Goal: Task Accomplishment & Management: Use online tool/utility

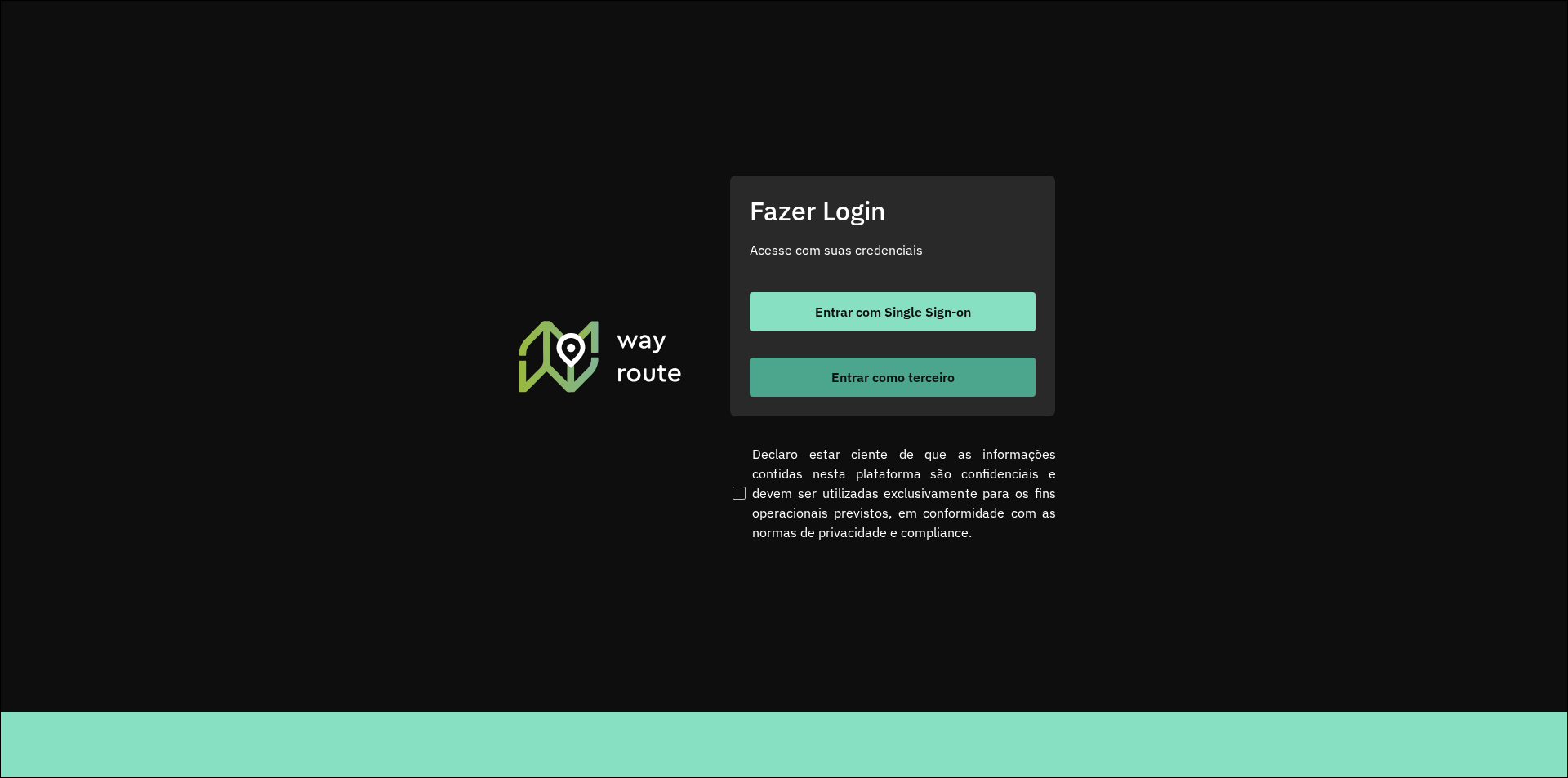
click at [905, 379] on span "Entrar como terceiro" at bounding box center [893, 377] width 123 height 13
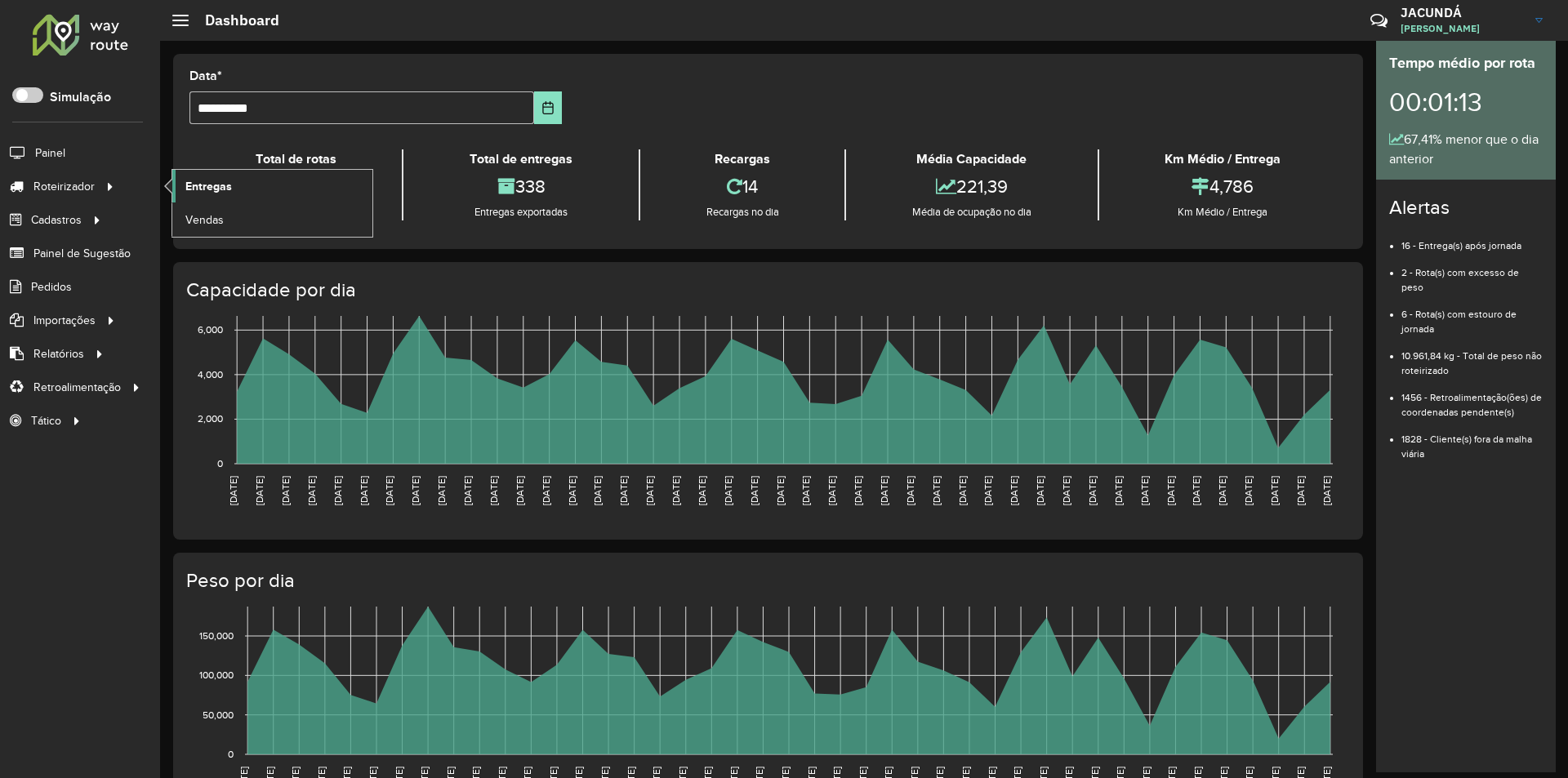
click at [201, 185] on span "Entregas" at bounding box center [209, 186] width 47 height 17
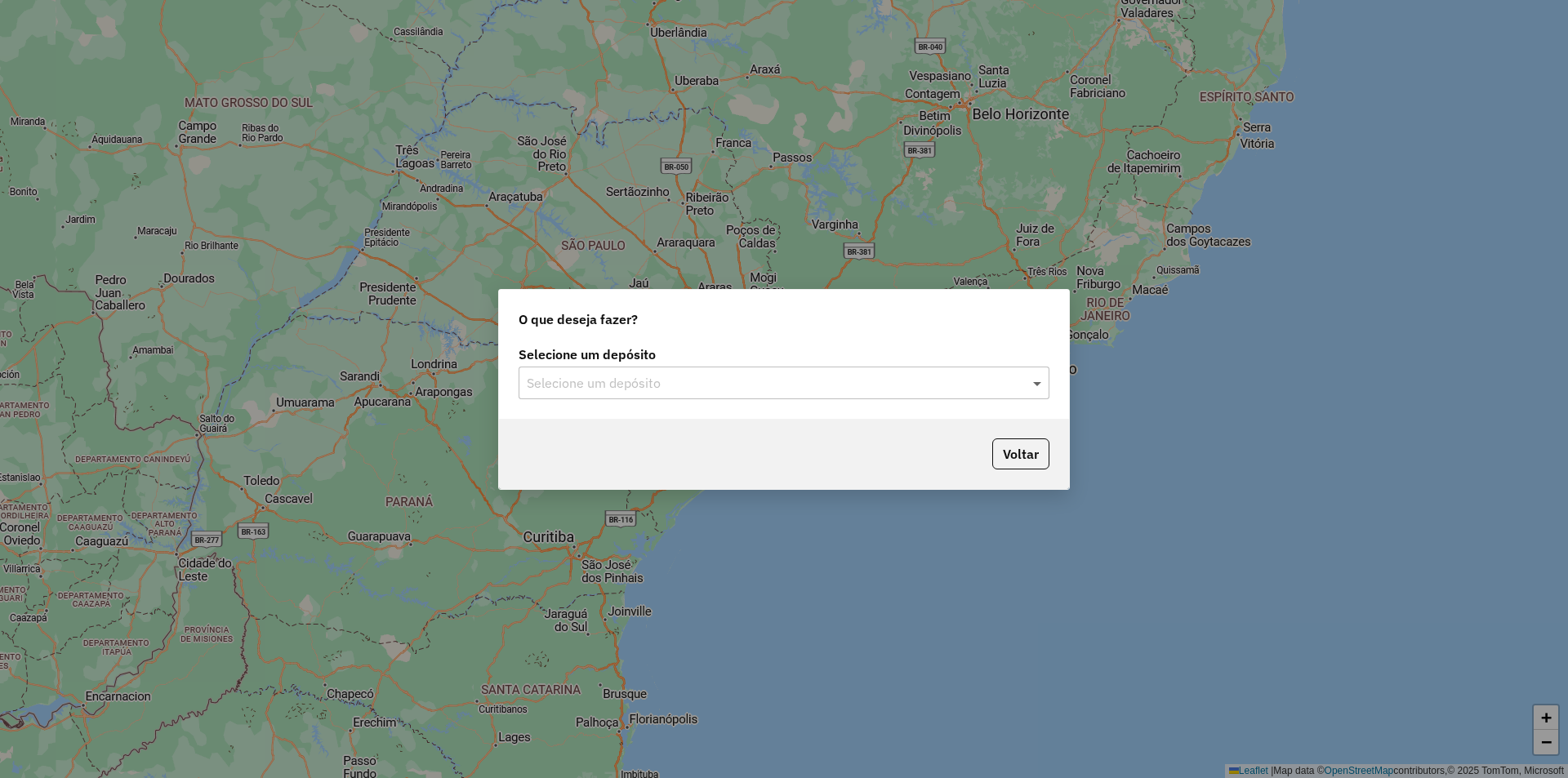
click at [1041, 385] on span at bounding box center [1039, 382] width 20 height 20
click at [642, 429] on span "OLIVEIRA ABAETETUBA" at bounding box center [597, 429] width 142 height 14
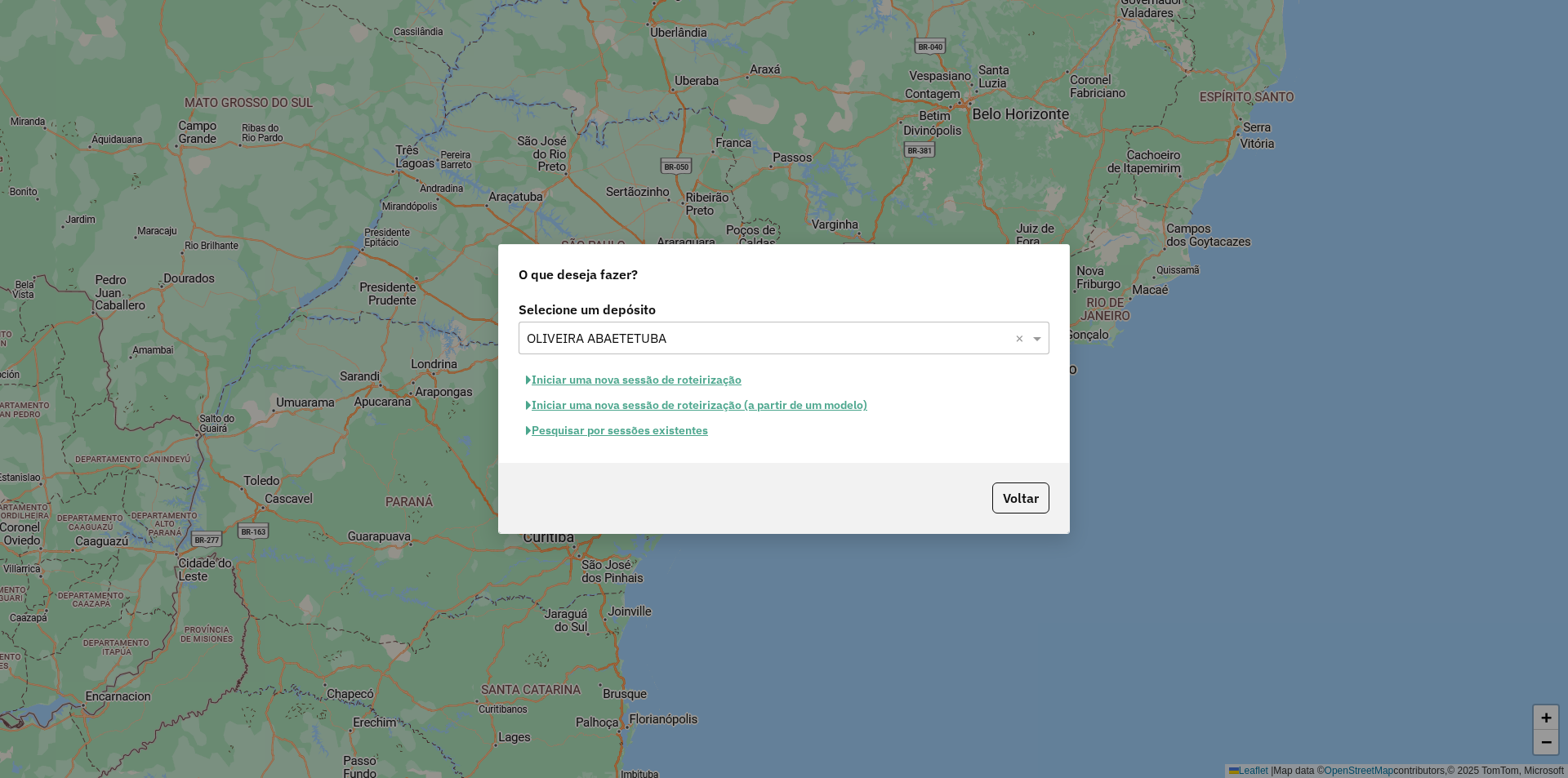
click at [568, 378] on button "Iniciar uma nova sessão de roteirização" at bounding box center [633, 380] width 230 height 25
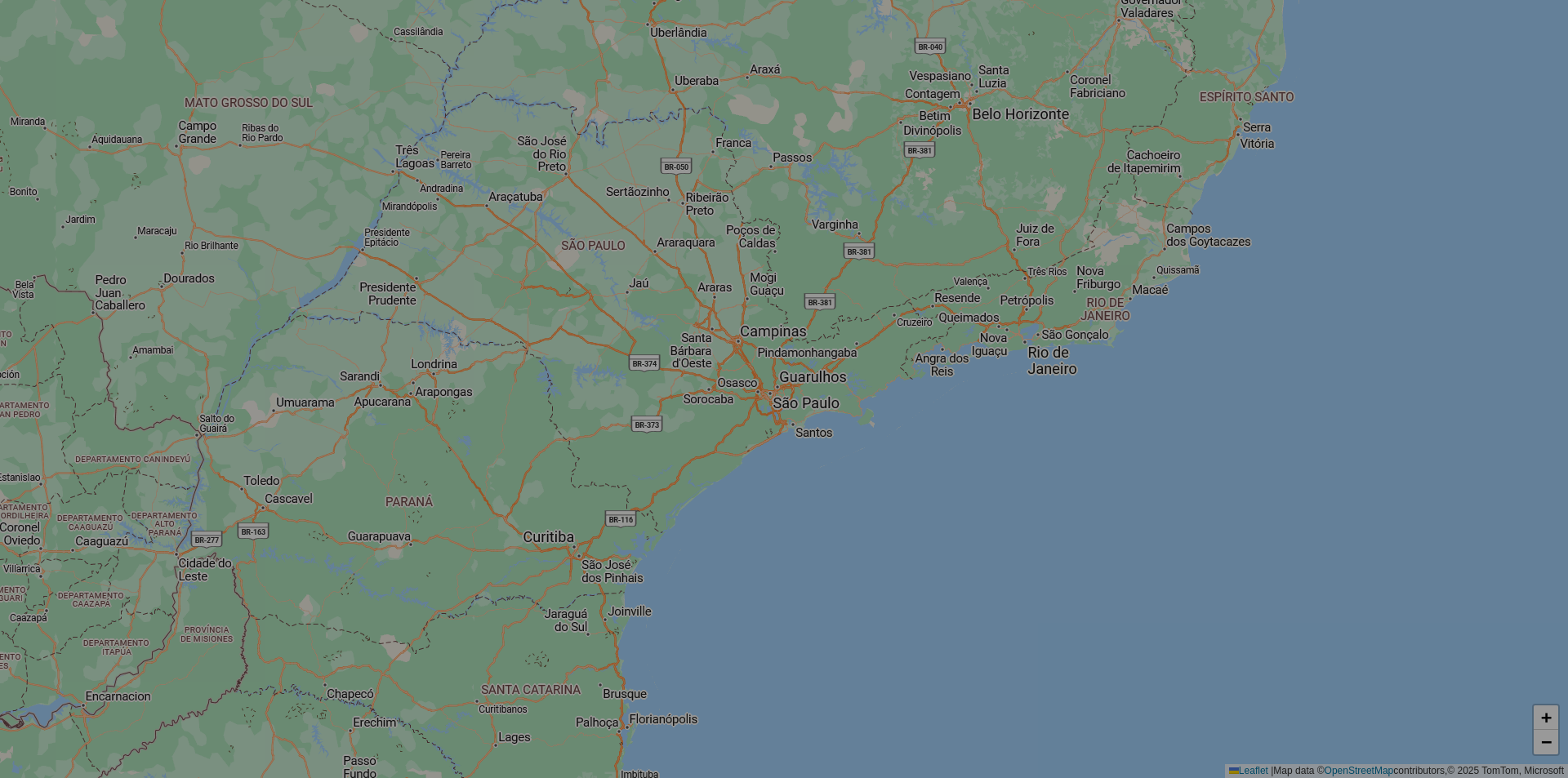
select select "*"
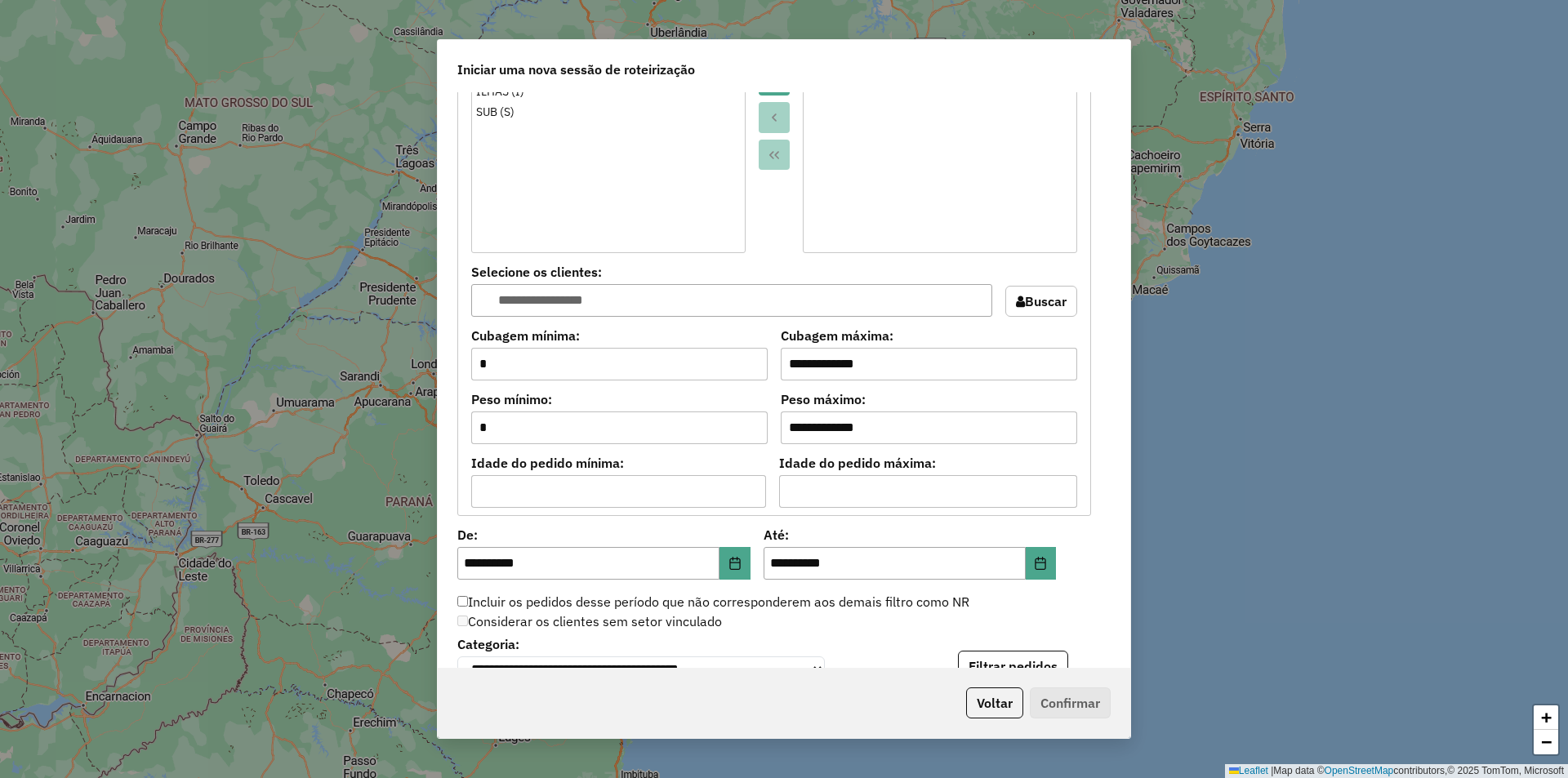
scroll to position [1225, 0]
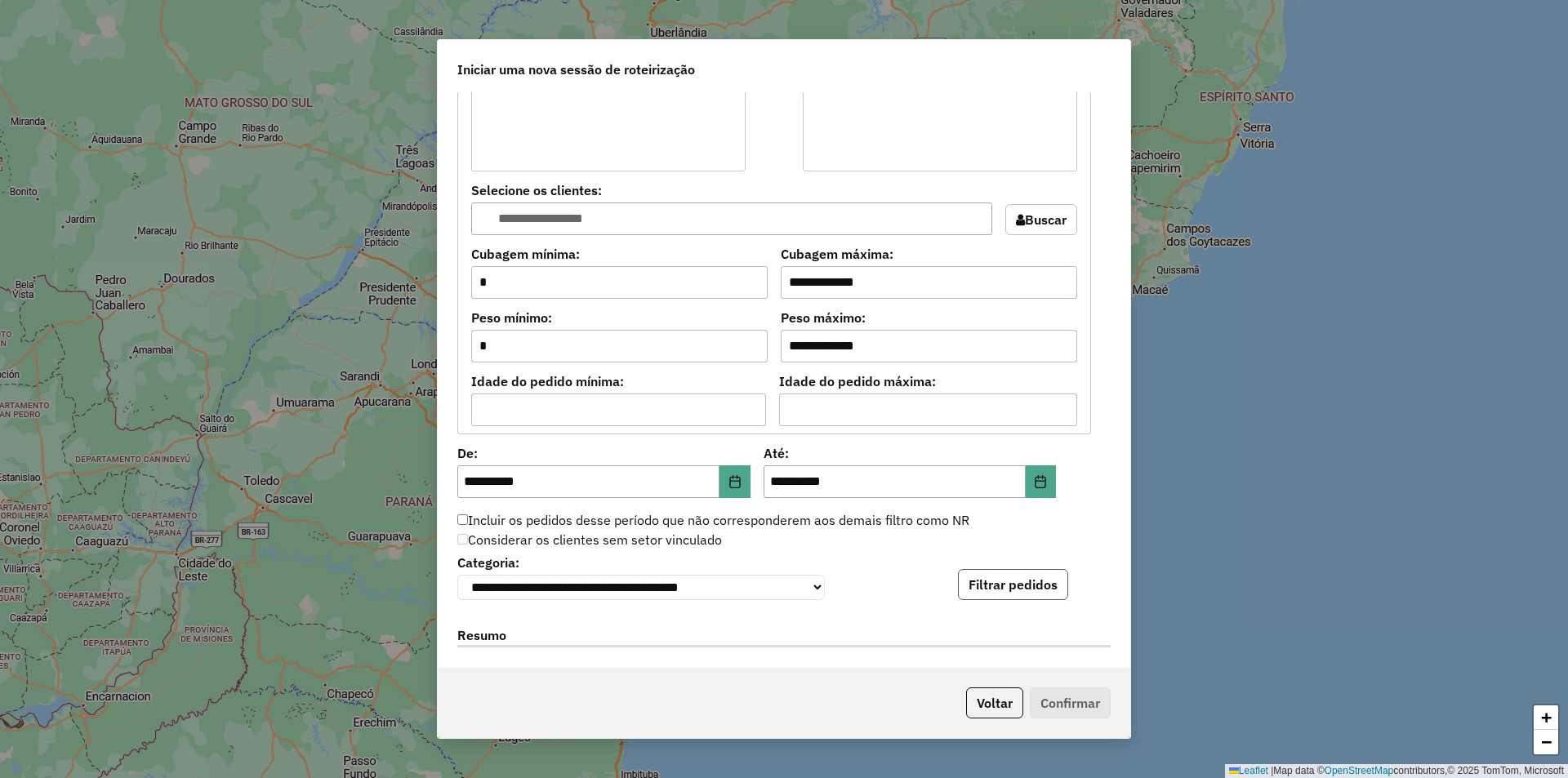
click at [992, 590] on button "Filtrar pedidos" at bounding box center [1013, 584] width 110 height 31
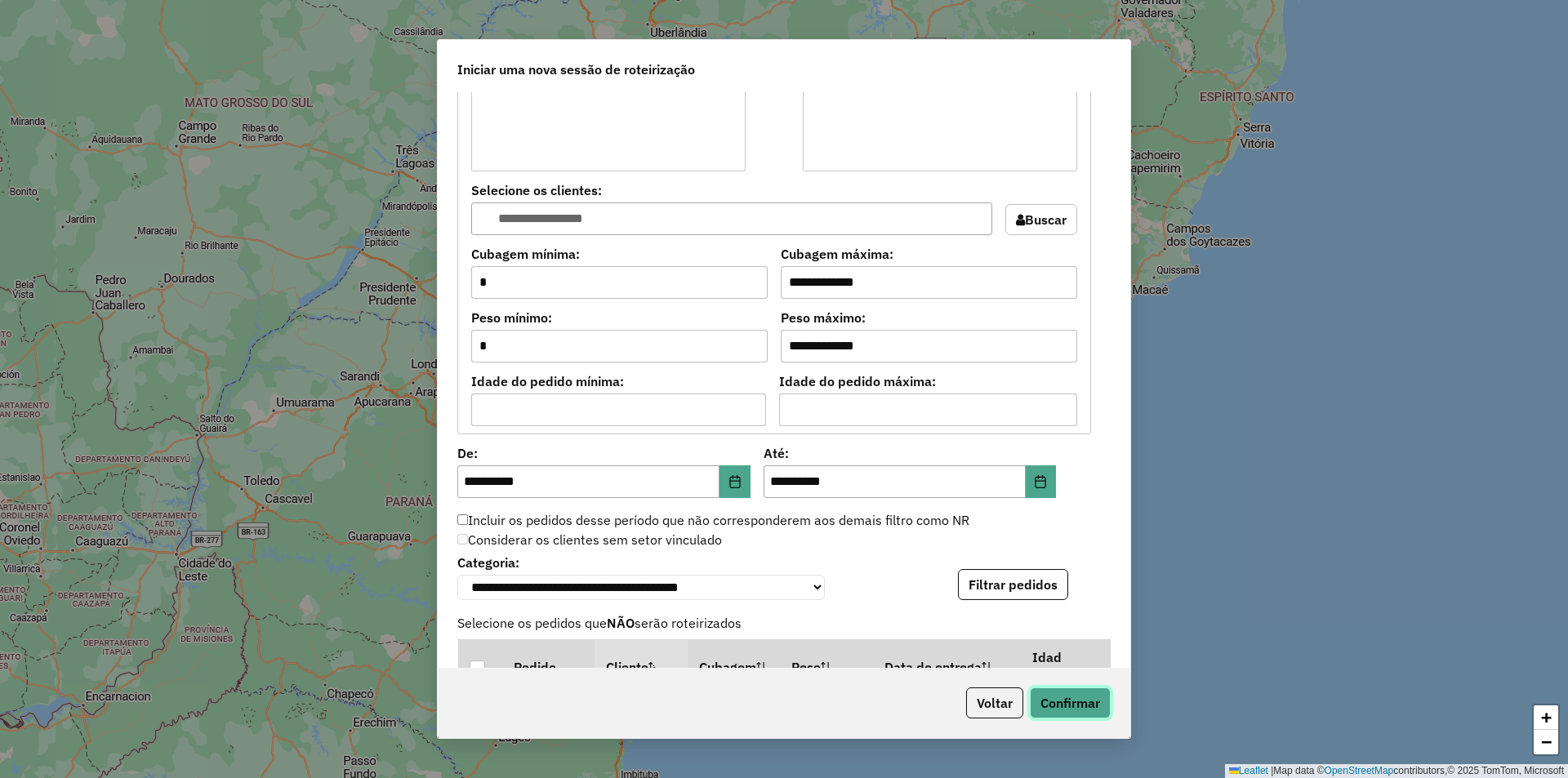
click at [1060, 696] on button "Confirmar" at bounding box center [1070, 703] width 81 height 31
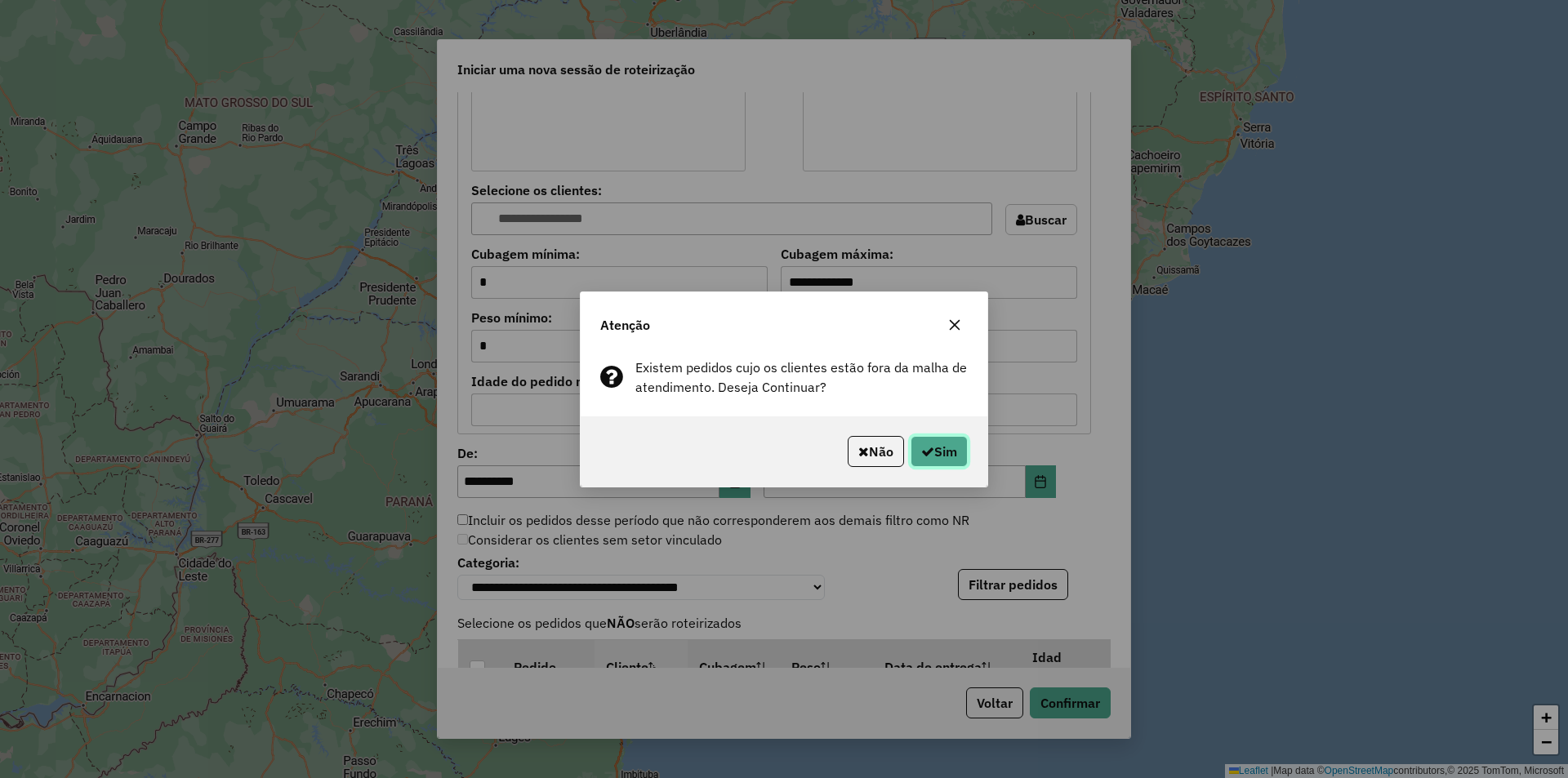
click at [934, 460] on button "Sim" at bounding box center [939, 450] width 57 height 31
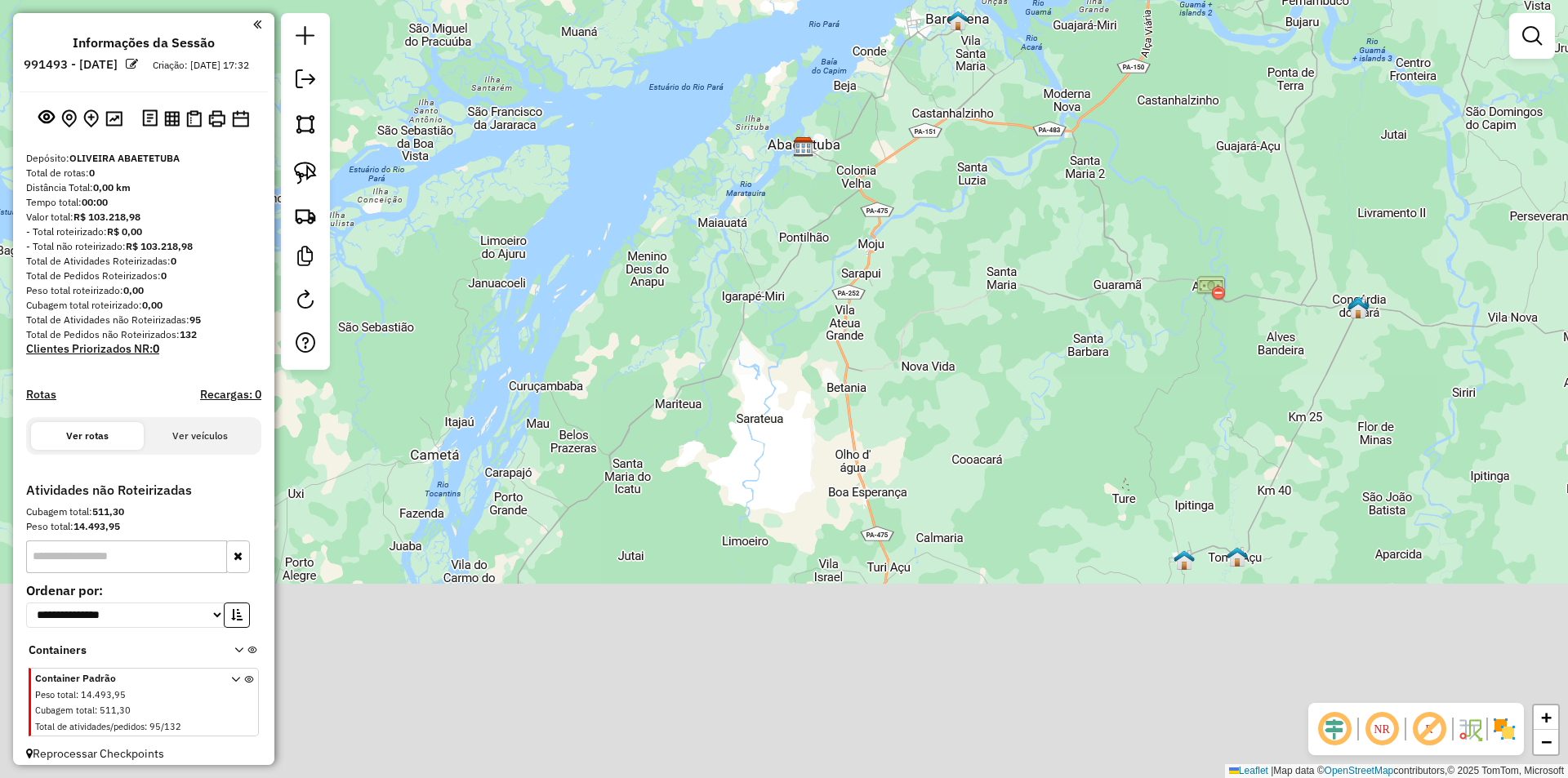
drag, startPoint x: 804, startPoint y: 699, endPoint x: 833, endPoint y: 417, distance: 283.5
click at [804, 434] on div "Janela de atendimento Grade de atendimento Capacidade Transportadoras Veículos …" at bounding box center [784, 389] width 1568 height 778
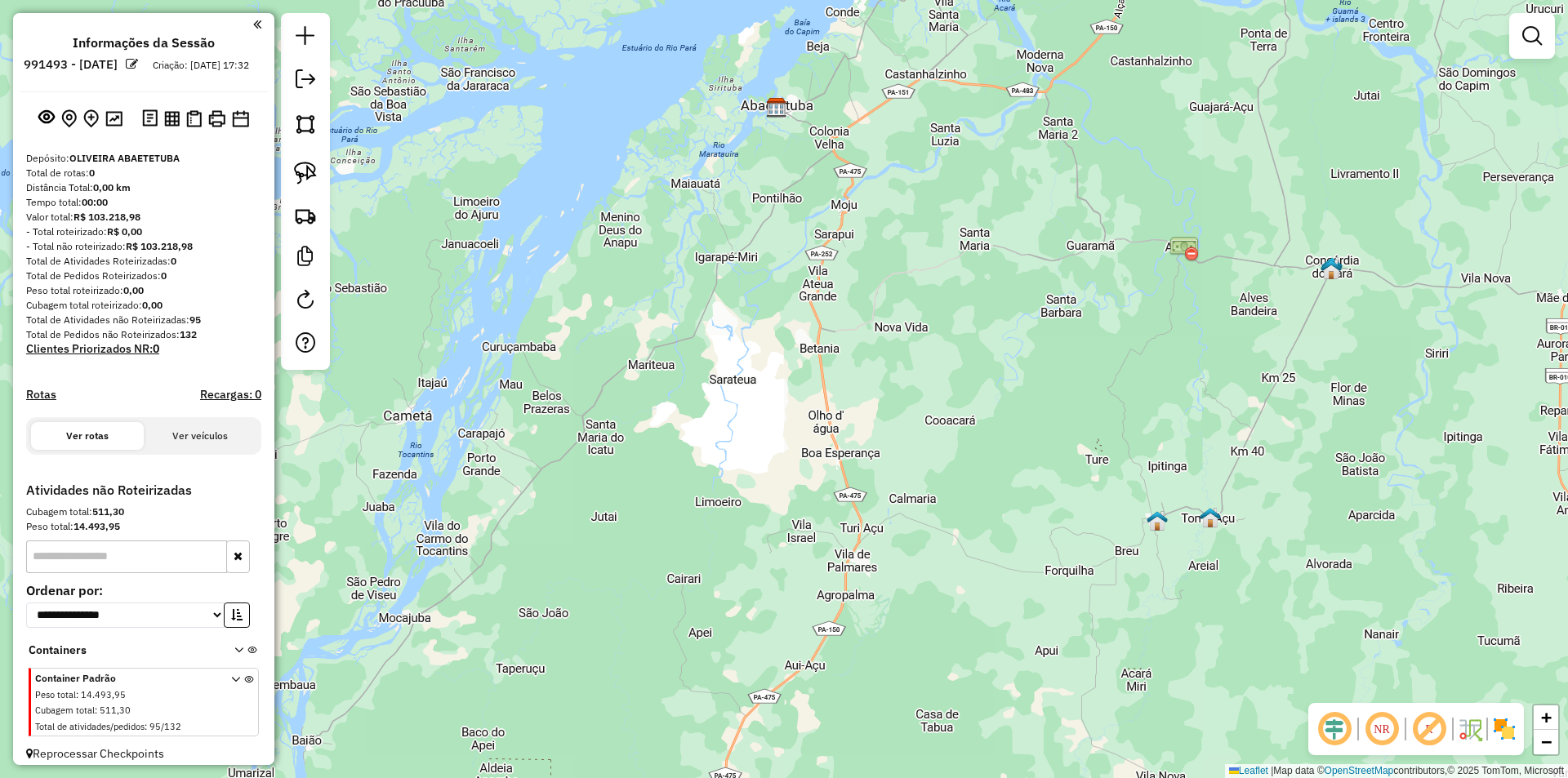
drag, startPoint x: 923, startPoint y: 612, endPoint x: 900, endPoint y: 451, distance: 162.6
click at [900, 456] on div "Janela de atendimento Grade de atendimento Capacidade Transportadoras Veículos …" at bounding box center [784, 389] width 1568 height 778
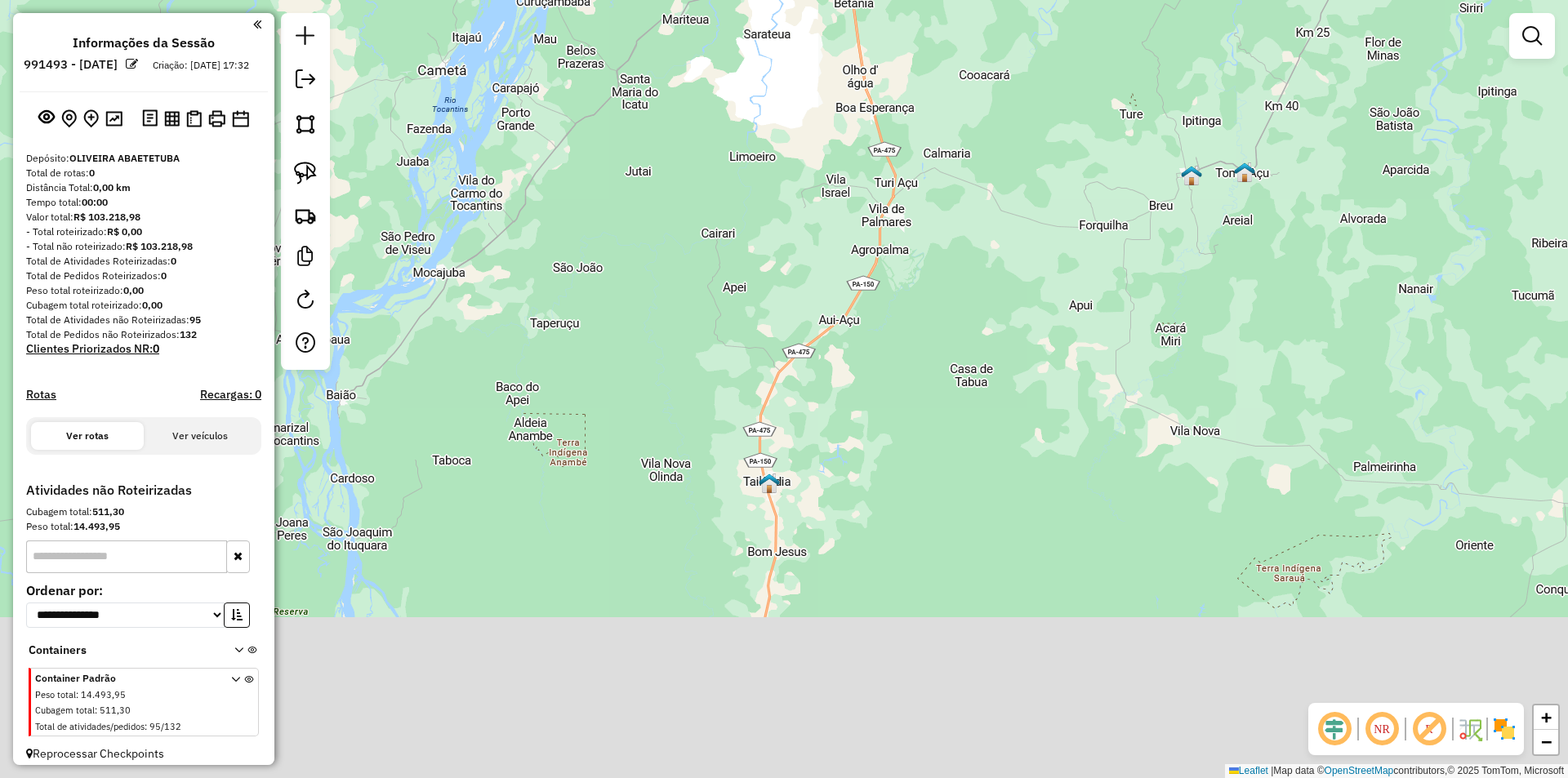
drag, startPoint x: 875, startPoint y: 529, endPoint x: 939, endPoint y: 397, distance: 146.7
click at [921, 409] on div "Janela de atendimento Grade de atendimento Capacidade Transportadoras Veículos …" at bounding box center [784, 389] width 1568 height 778
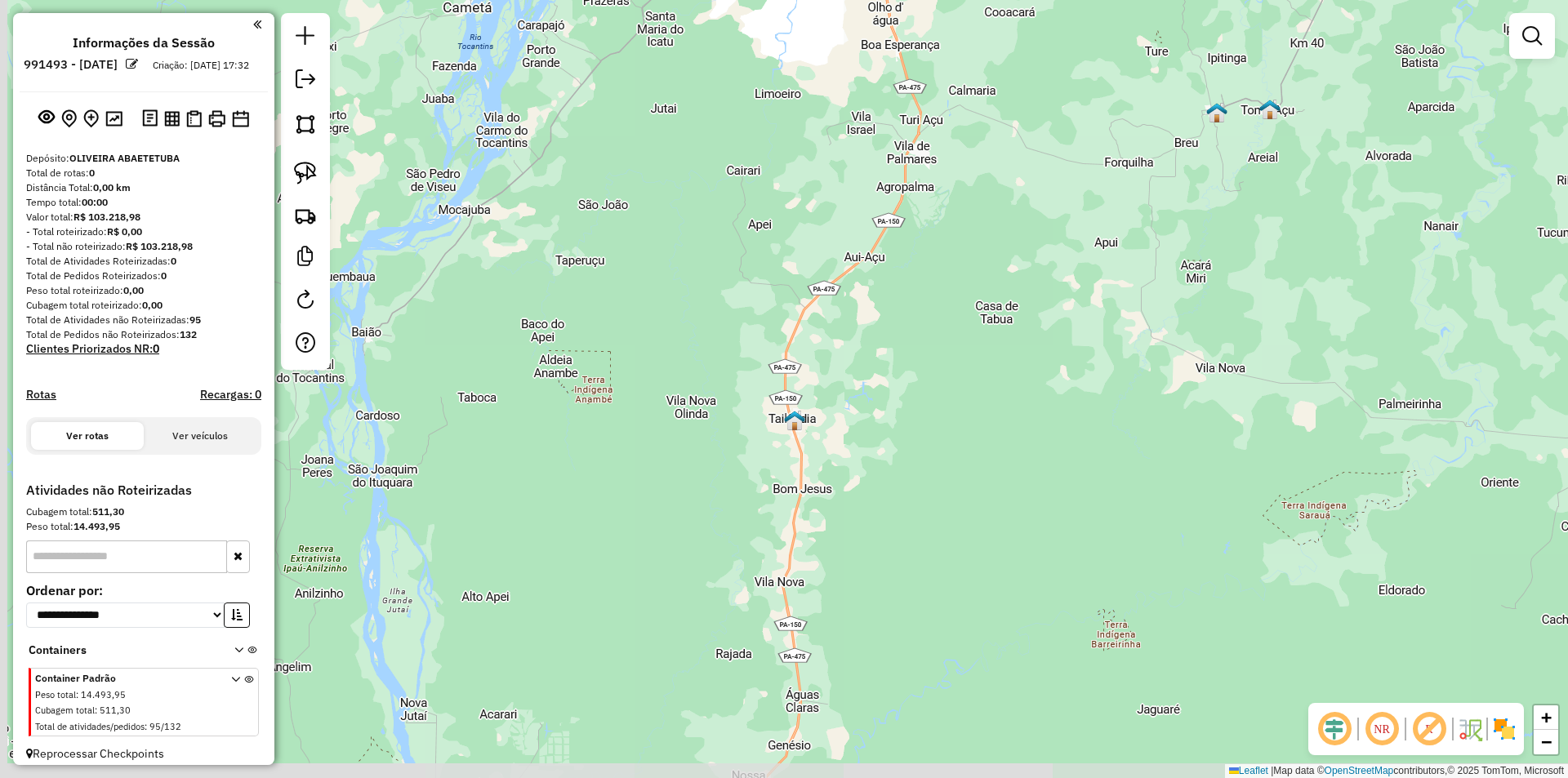
drag, startPoint x: 867, startPoint y: 560, endPoint x: 866, endPoint y: 349, distance: 211.0
click at [866, 362] on div "Janela de atendimento Grade de atendimento Capacidade Transportadoras Veículos …" at bounding box center [784, 389] width 1568 height 778
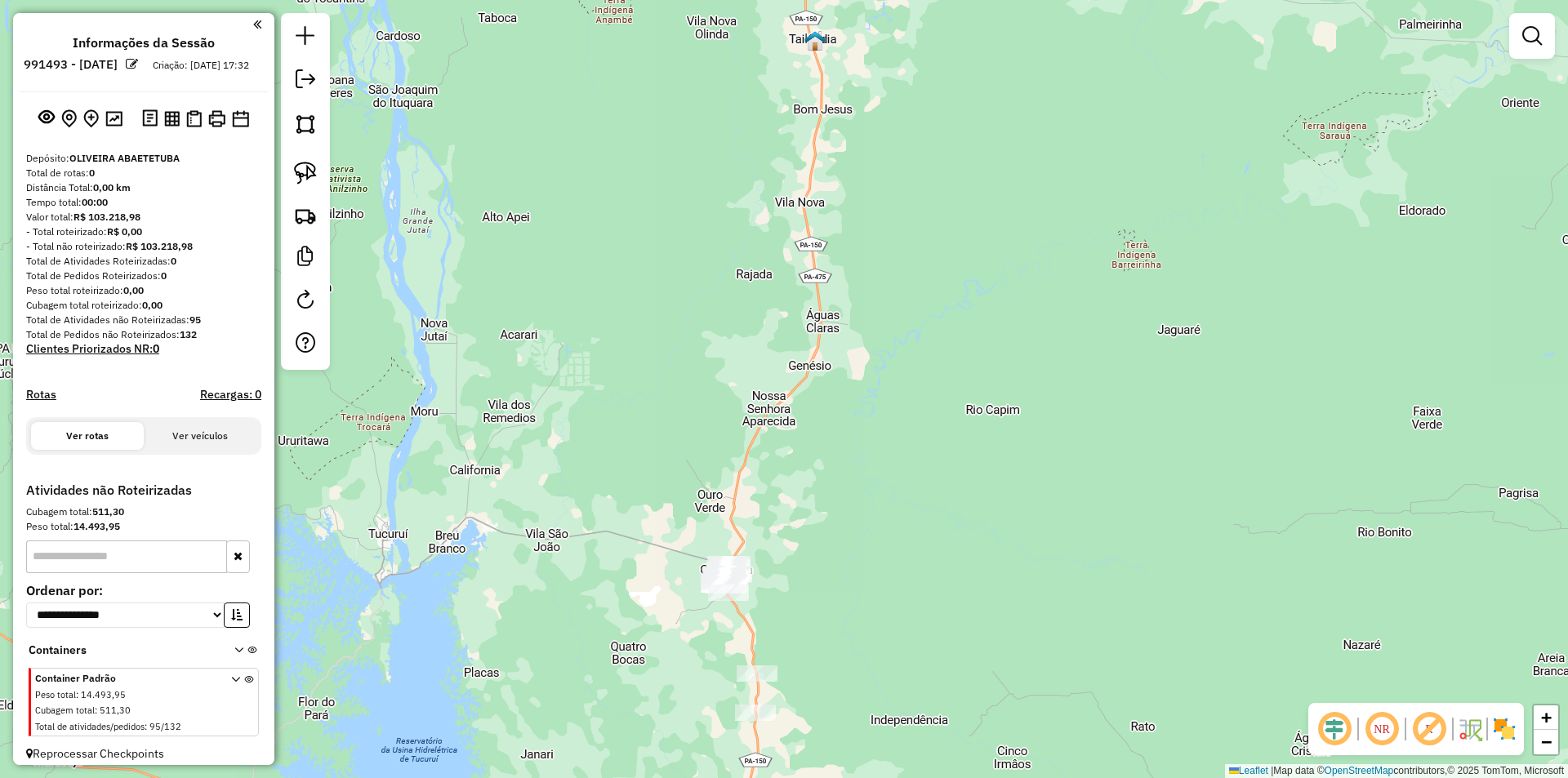
drag, startPoint x: 836, startPoint y: 603, endPoint x: 891, endPoint y: 360, distance: 249.1
click at [861, 359] on div "Janela de atendimento Grade de atendimento Capacidade Transportadoras Veículos …" at bounding box center [784, 389] width 1568 height 778
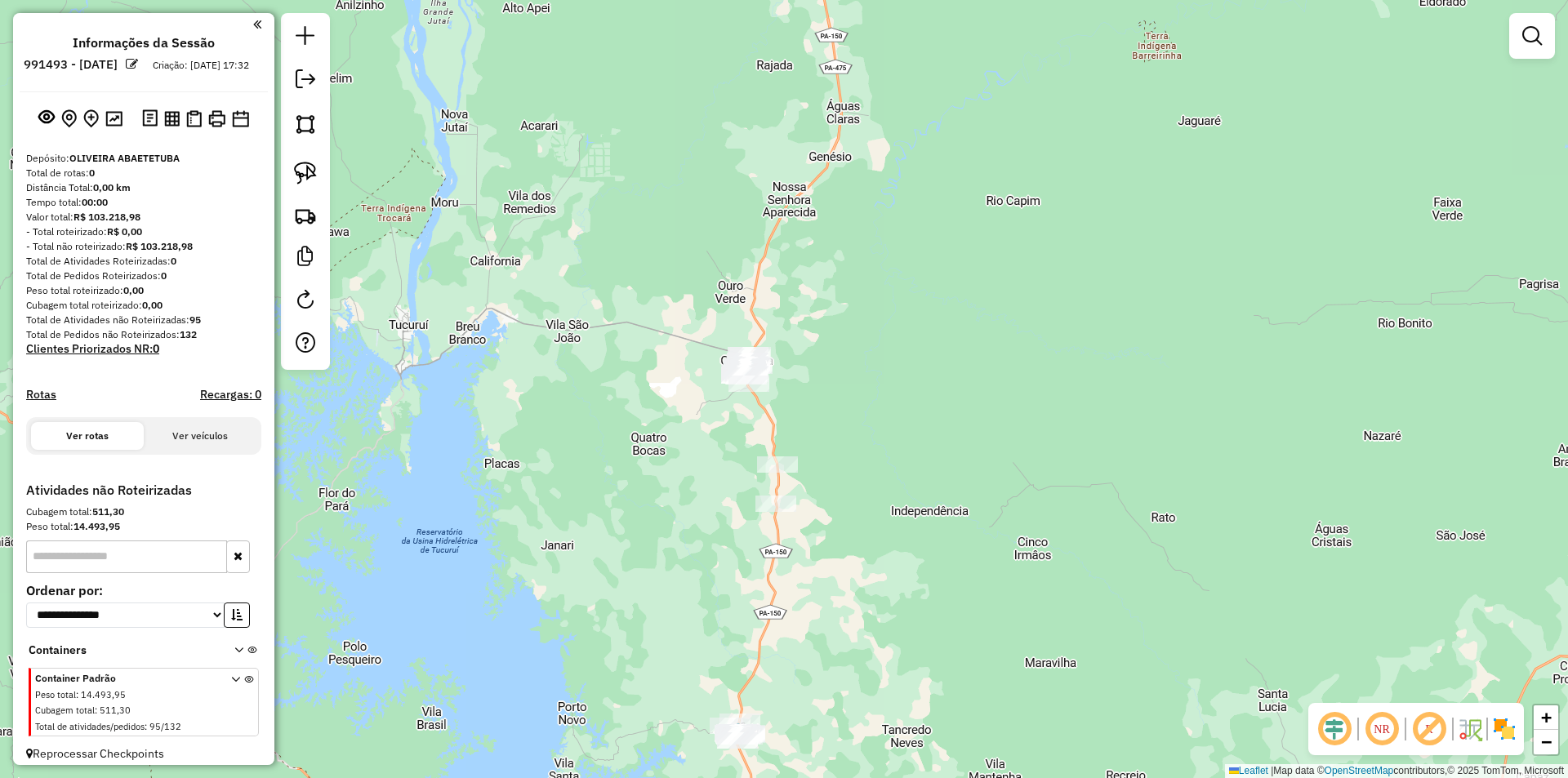
drag, startPoint x: 851, startPoint y: 447, endPoint x: 859, endPoint y: 391, distance: 56.6
click at [858, 397] on div "Janela de atendimento Grade de atendimento Capacidade Transportadoras Veículos …" at bounding box center [784, 389] width 1568 height 778
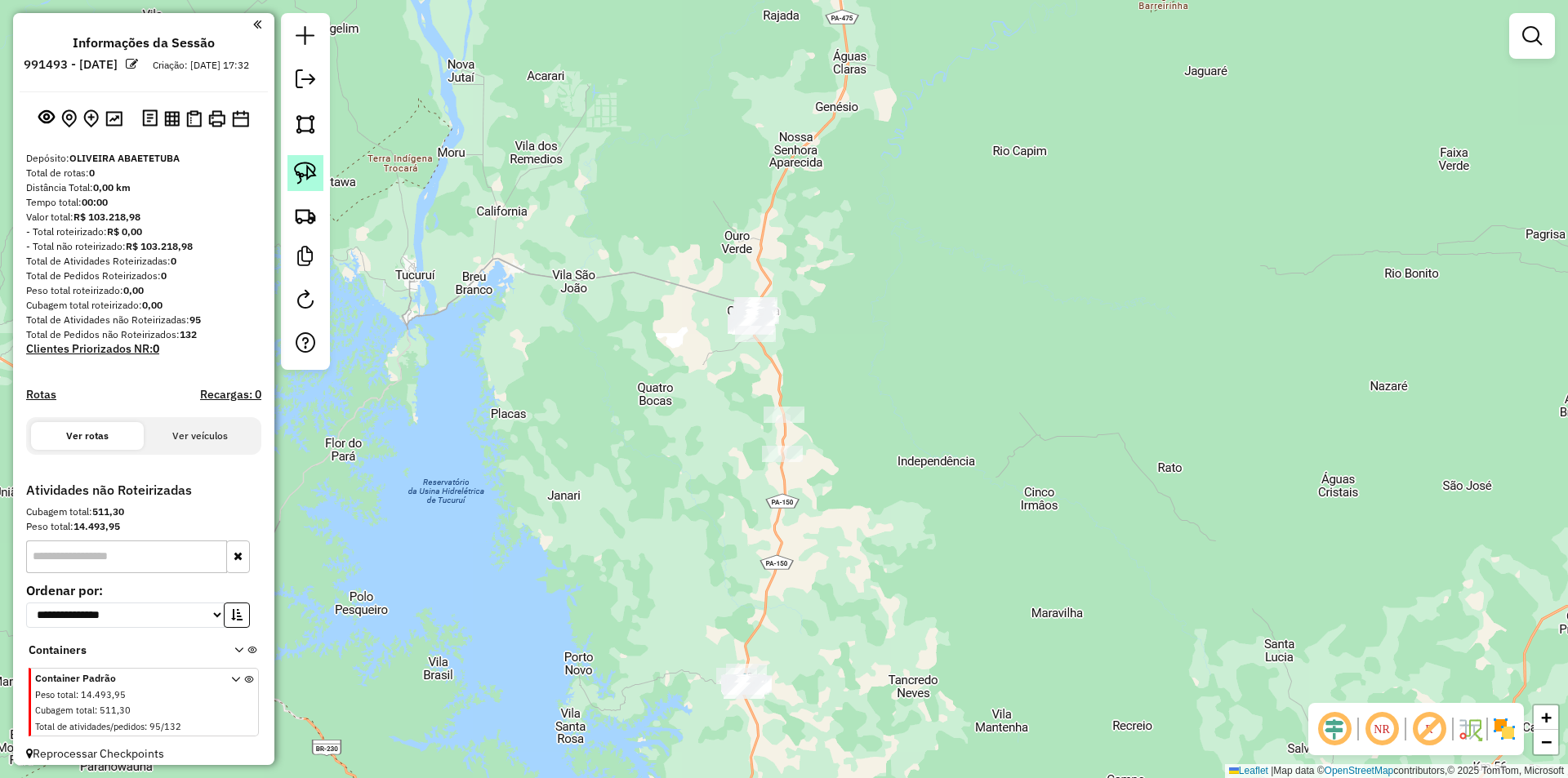
drag, startPoint x: 309, startPoint y: 170, endPoint x: 318, endPoint y: 171, distance: 9.1
click at [309, 169] on img at bounding box center [305, 173] width 23 height 23
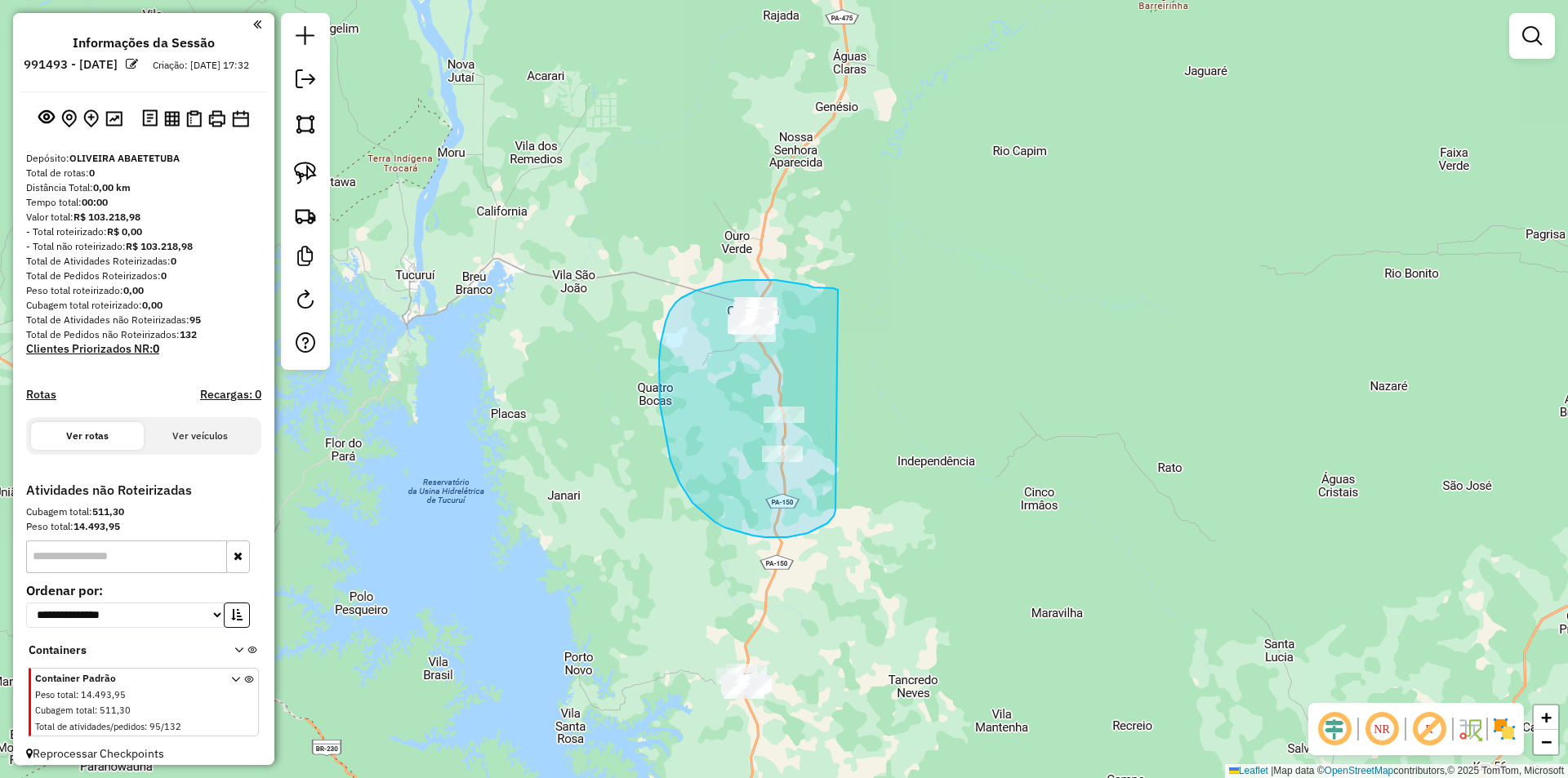
drag, startPoint x: 833, startPoint y: 288, endPoint x: 833, endPoint y: 510, distance: 222.0
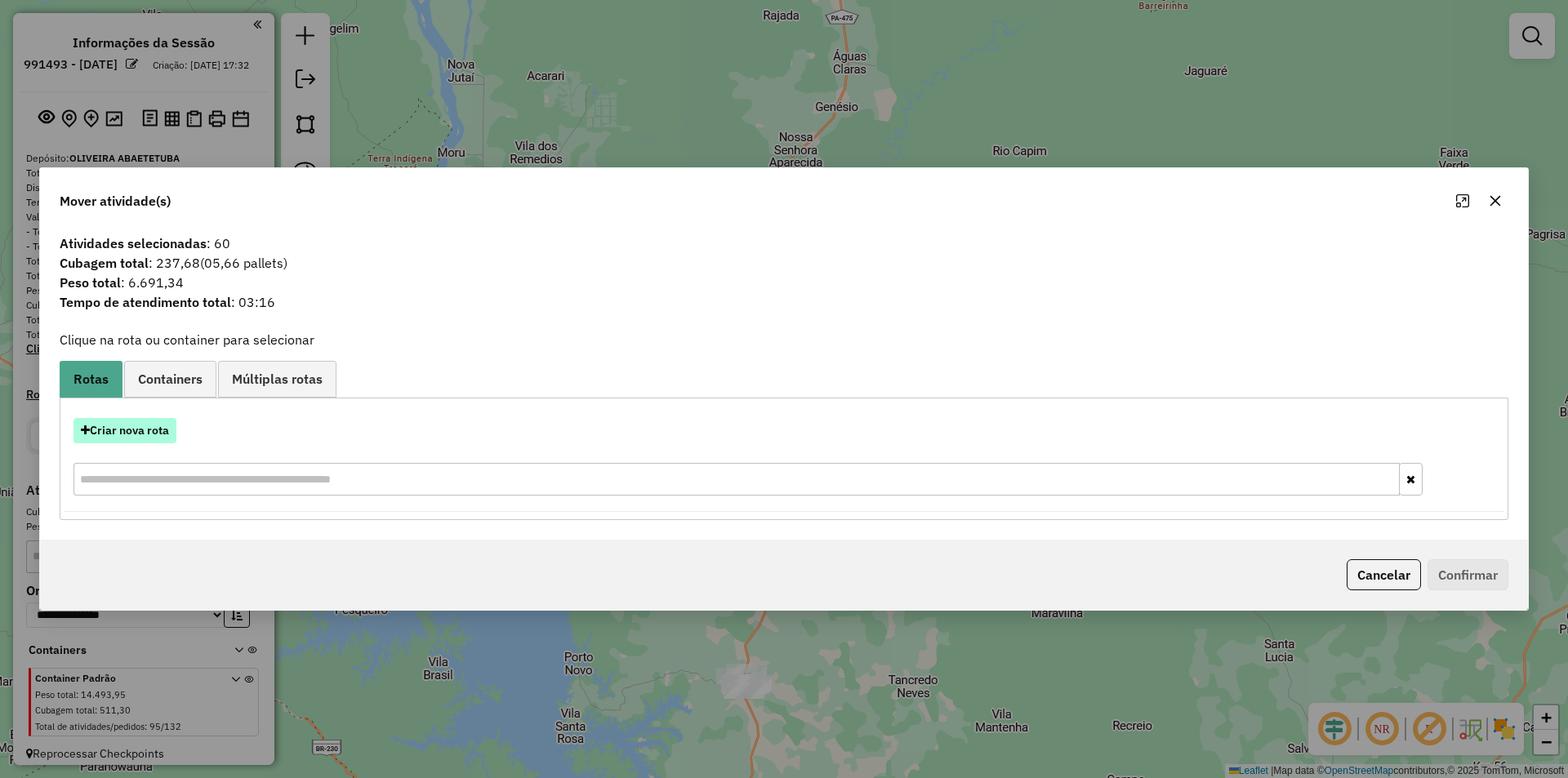
click at [131, 432] on button "Criar nova rota" at bounding box center [125, 430] width 103 height 25
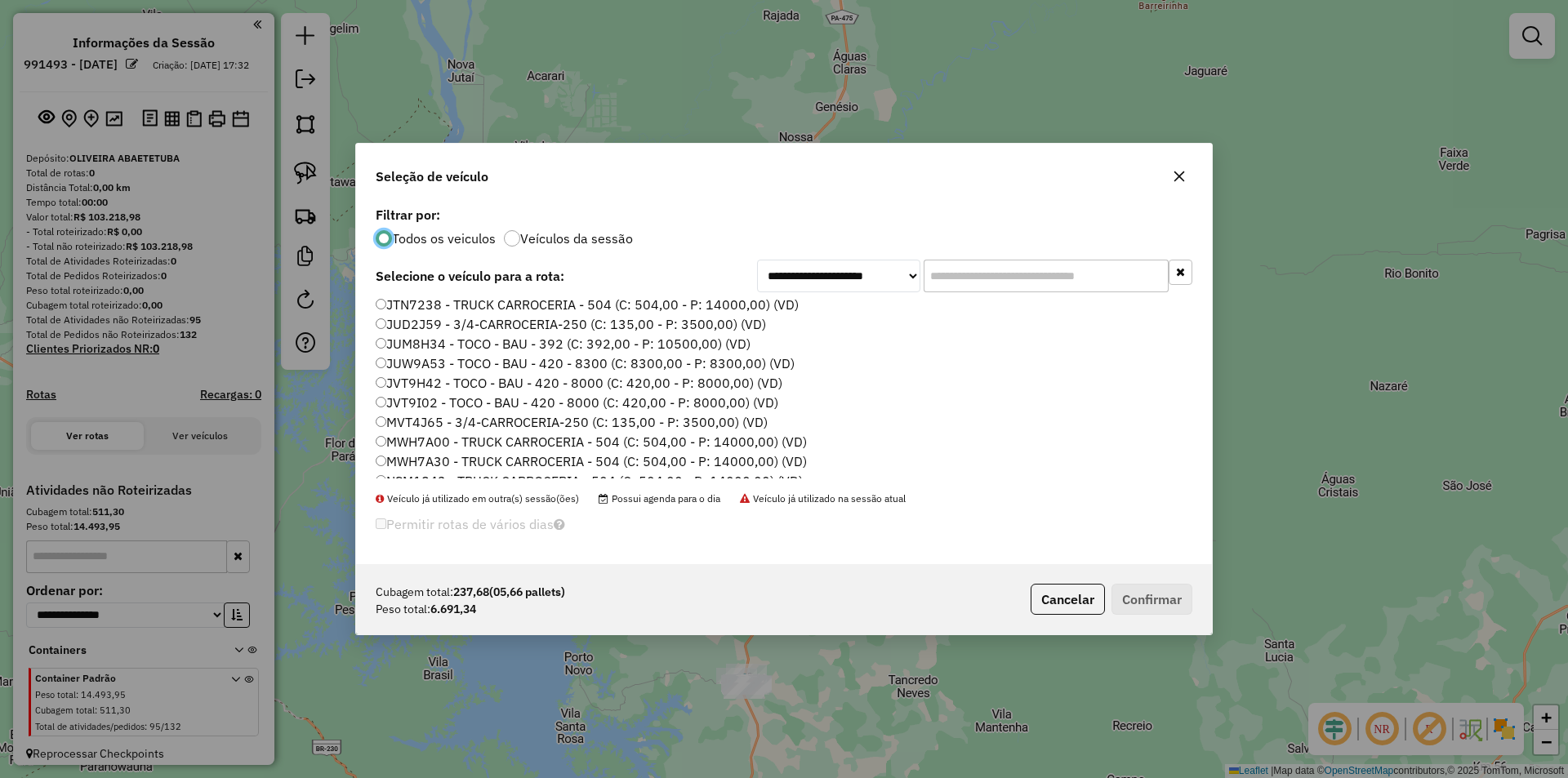
scroll to position [163, 0]
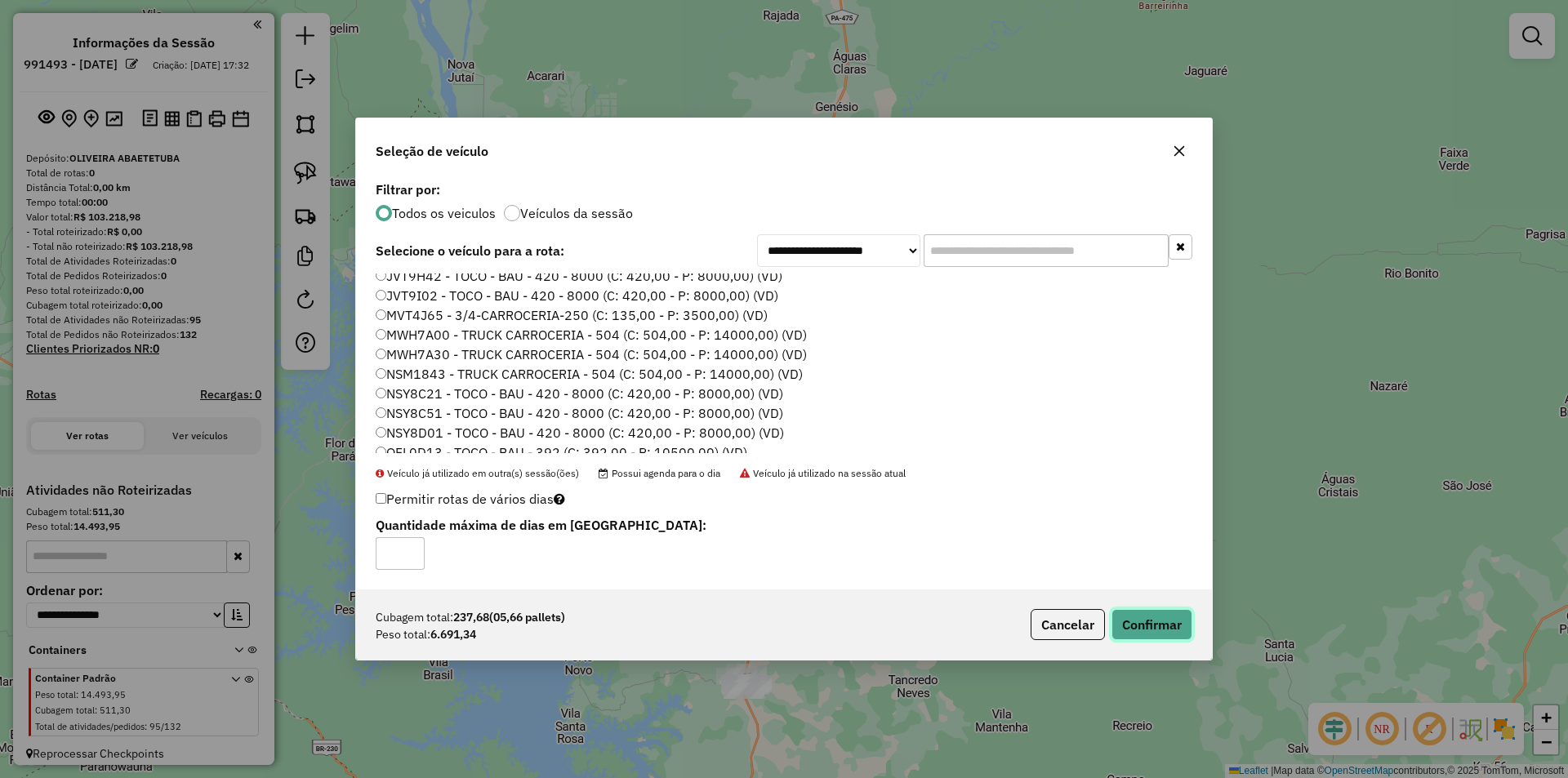
click at [1138, 626] on button "Confirmar" at bounding box center [1152, 624] width 81 height 31
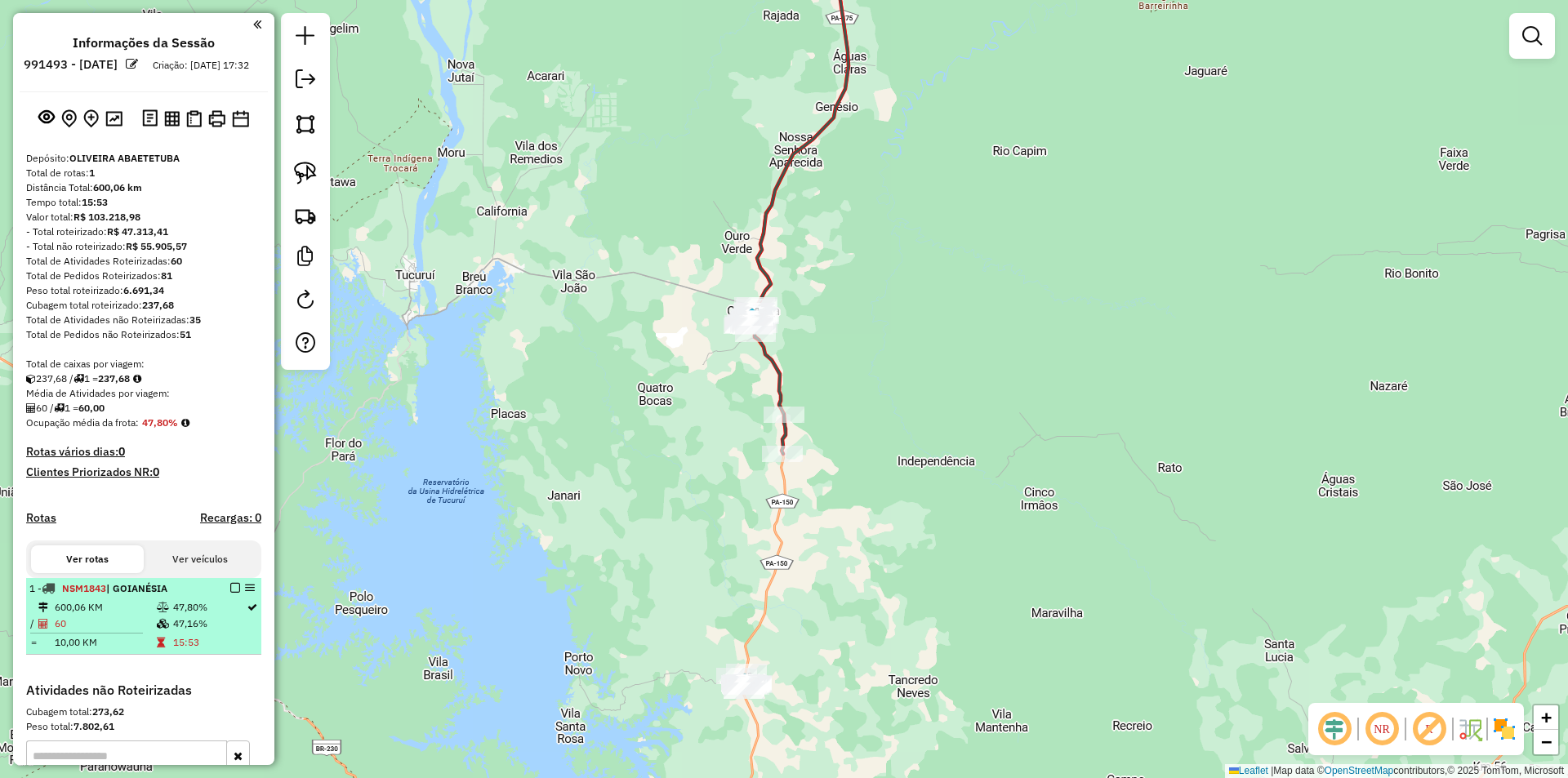
click at [230, 593] on em at bounding box center [235, 587] width 10 height 10
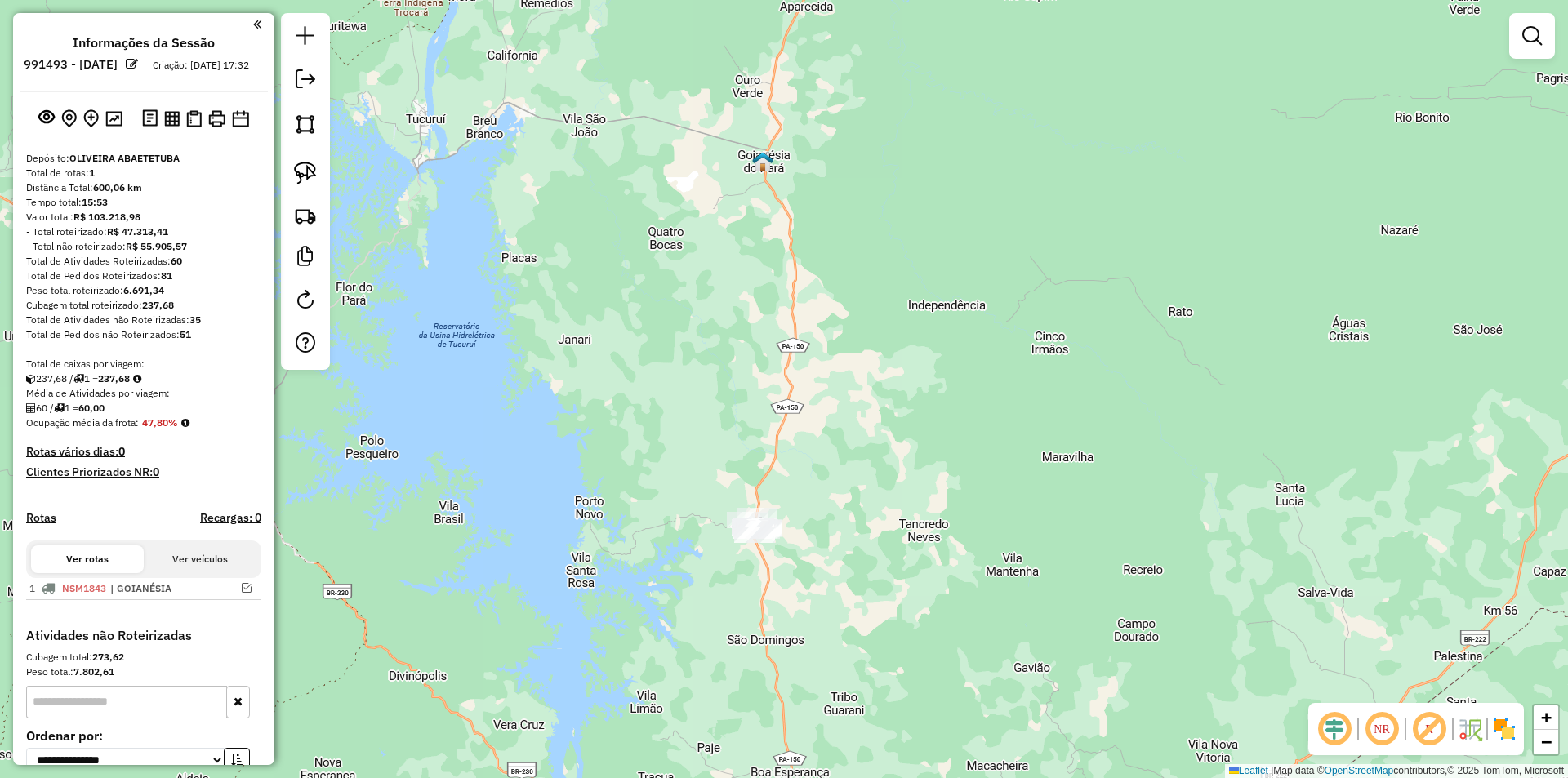
drag, startPoint x: 641, startPoint y: 591, endPoint x: 669, endPoint y: 473, distance: 121.3
click at [661, 464] on div "Janela de atendimento Grade de atendimento Capacidade Transportadoras Veículos …" at bounding box center [784, 389] width 1568 height 778
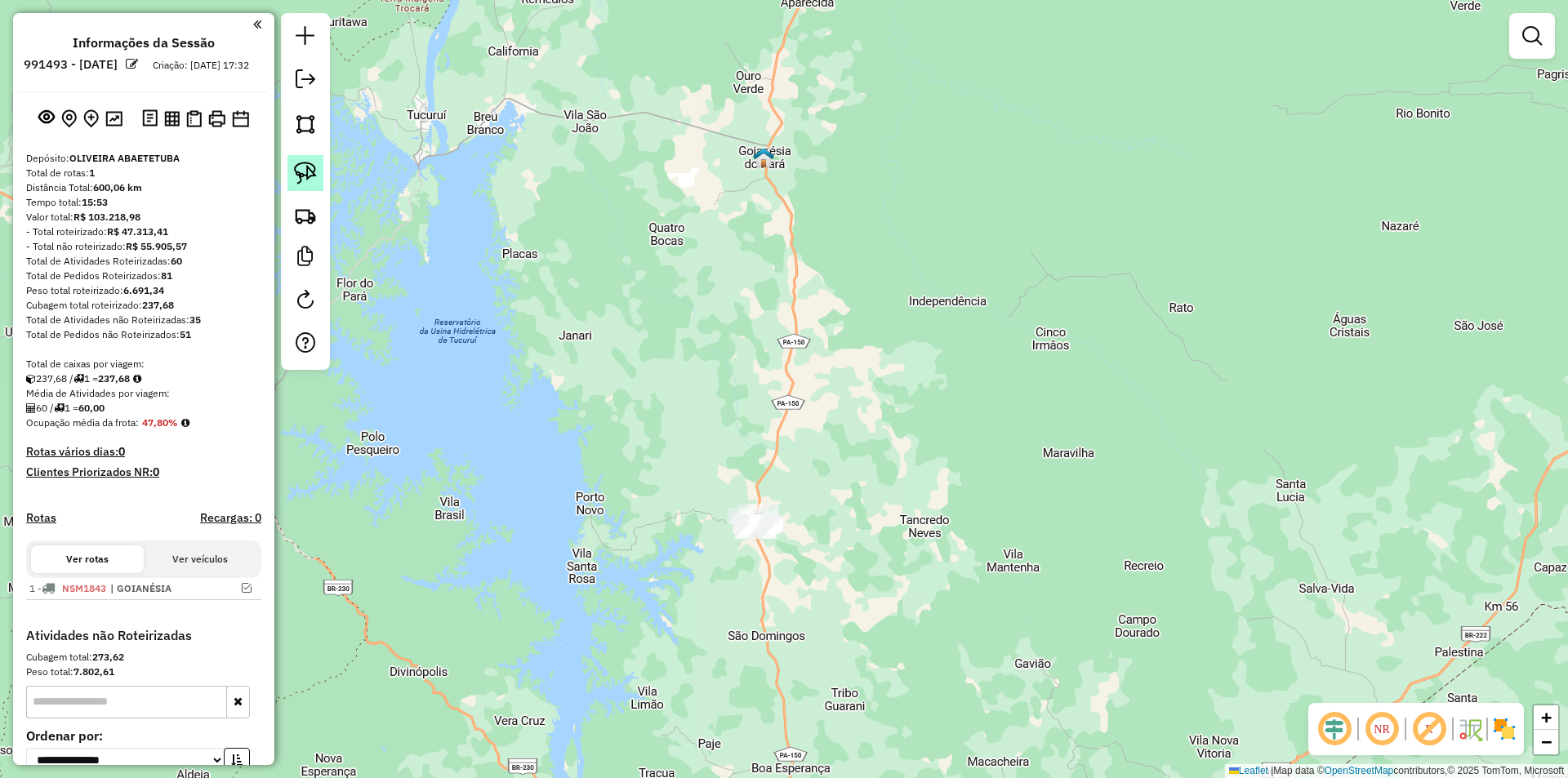
click at [305, 169] on img at bounding box center [305, 173] width 23 height 23
drag, startPoint x: 788, startPoint y: 481, endPoint x: 817, endPoint y: 547, distance: 72.1
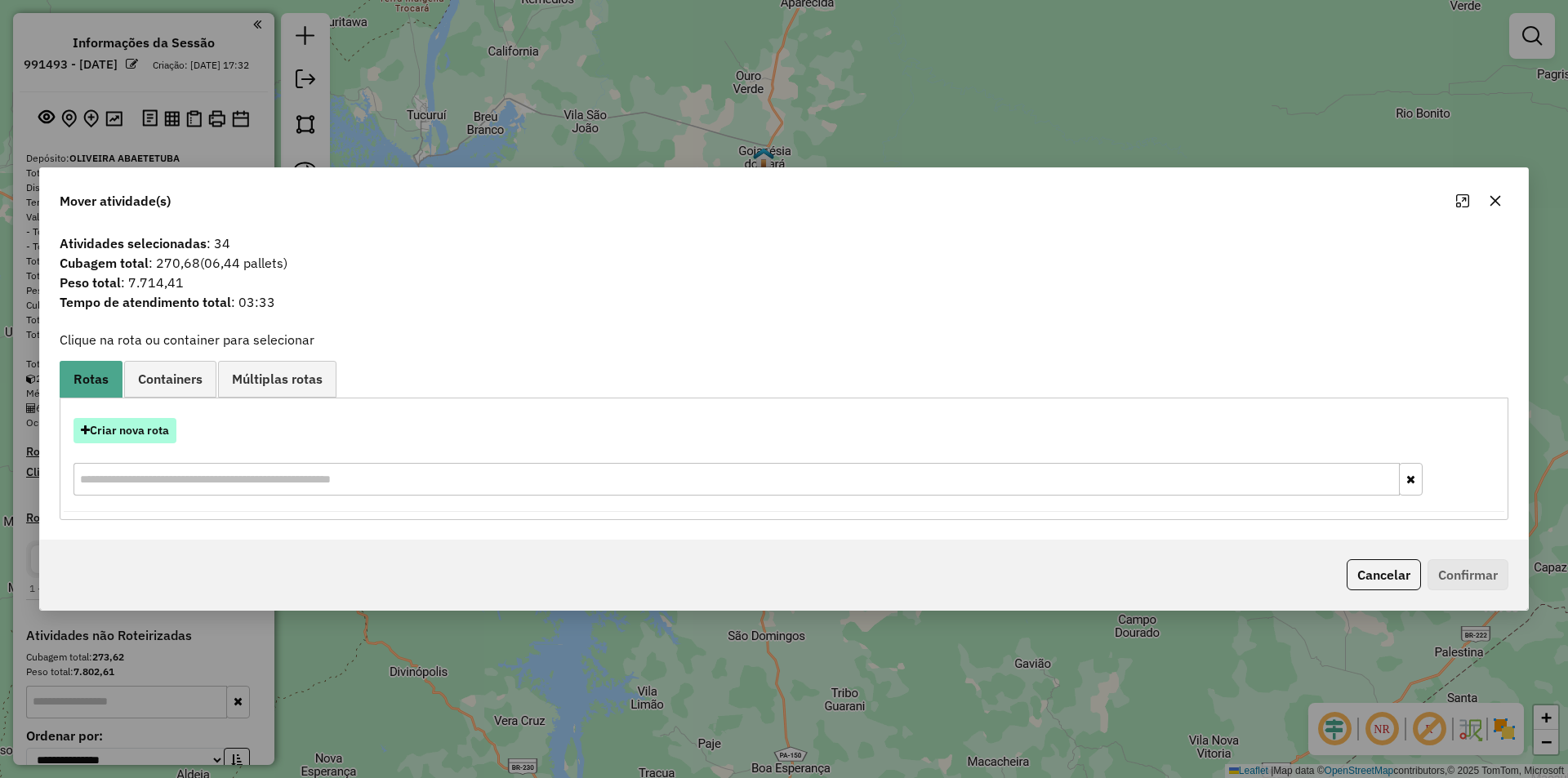
click at [128, 424] on button "Criar nova rota" at bounding box center [125, 430] width 103 height 25
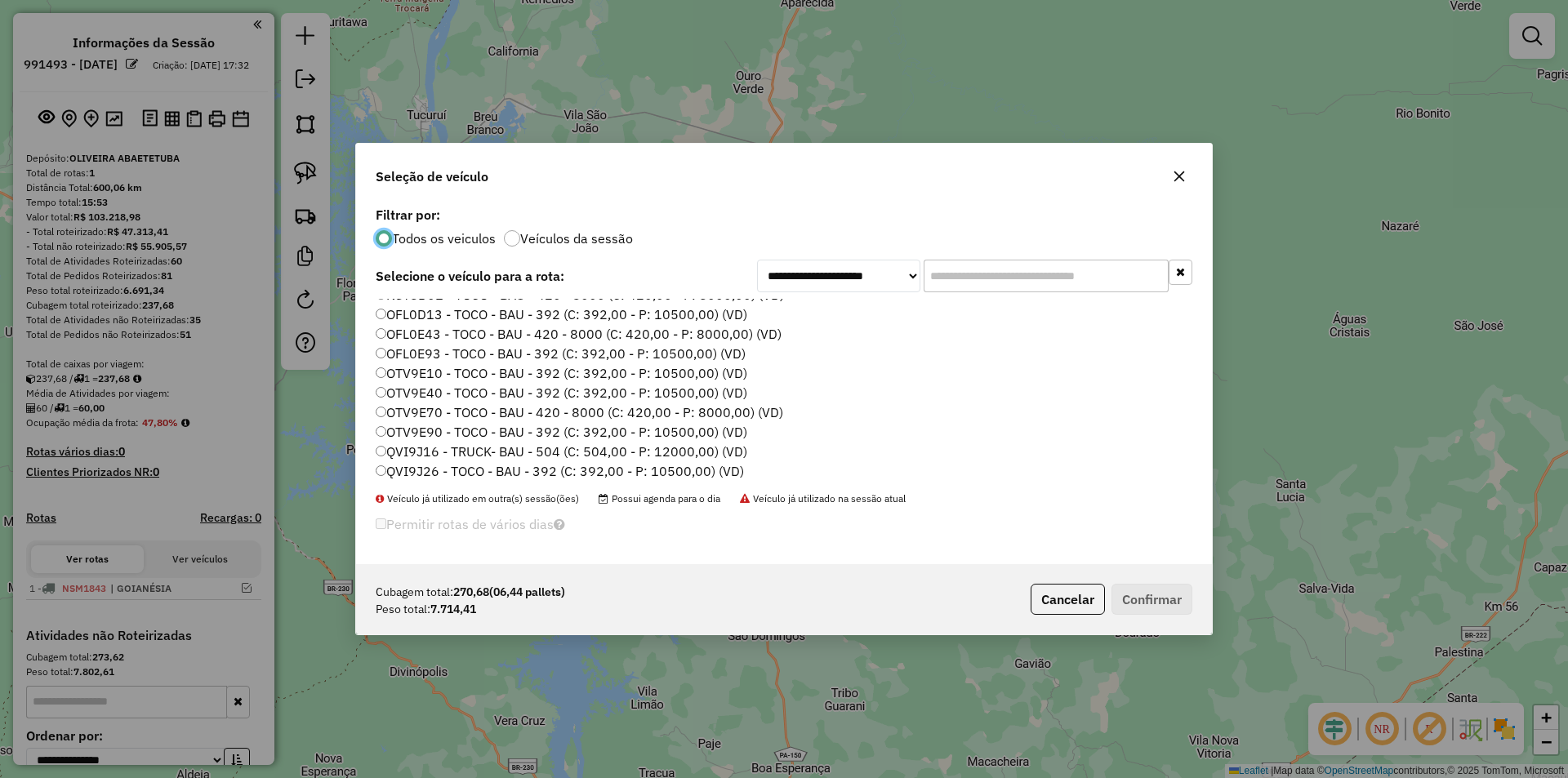
scroll to position [490, 0]
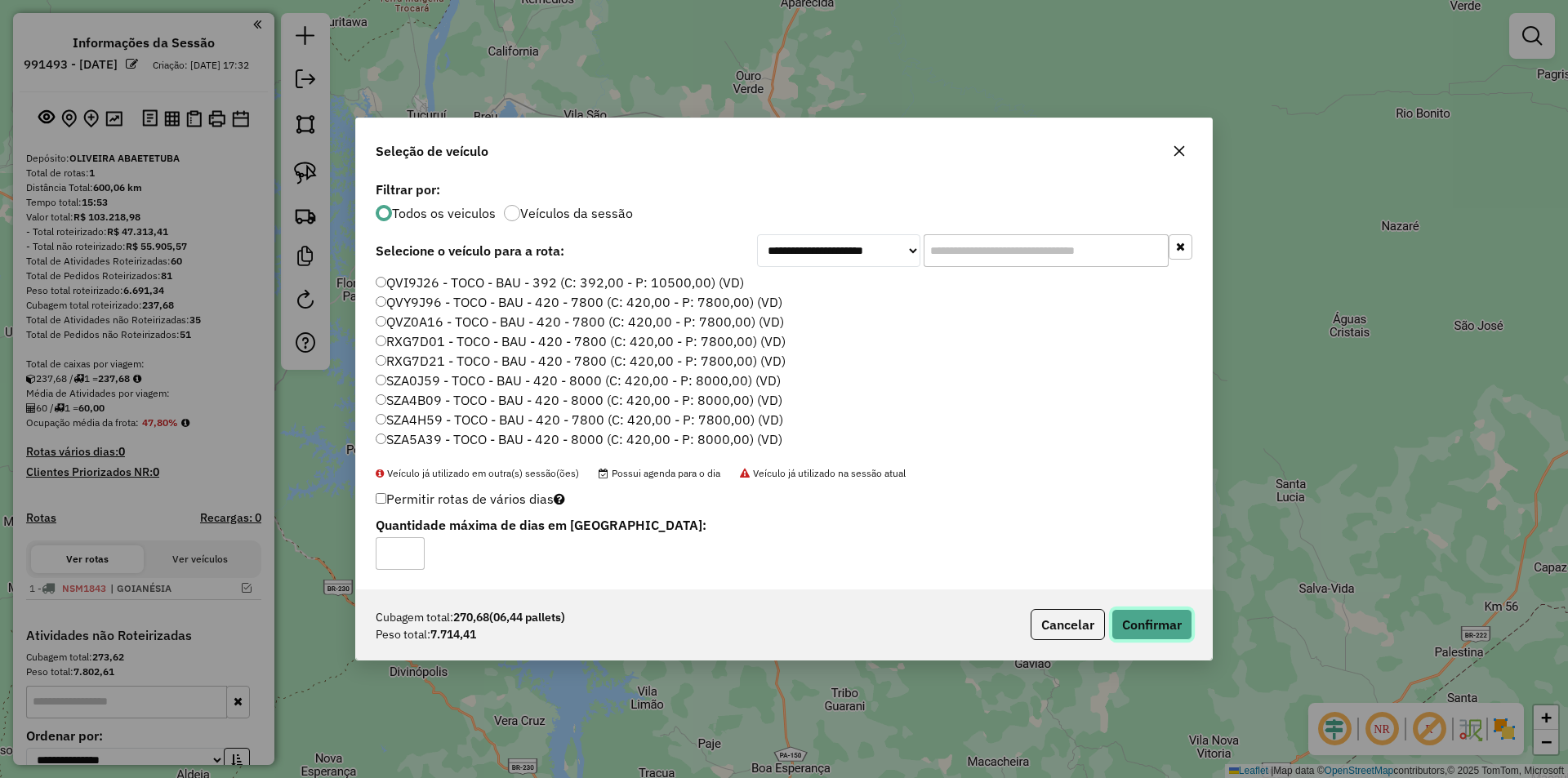
click at [1134, 629] on button "Confirmar" at bounding box center [1152, 624] width 81 height 31
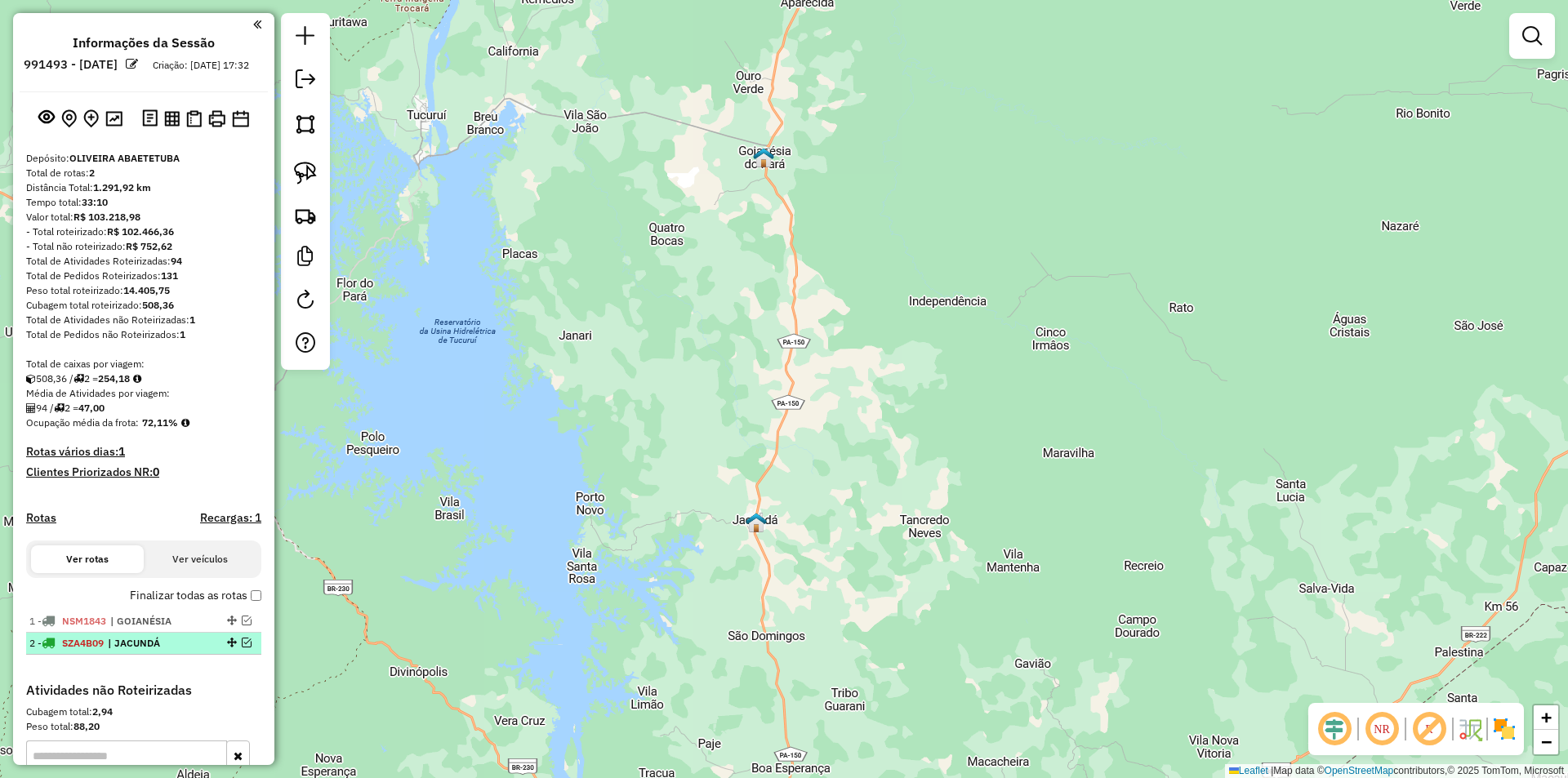
click at [242, 648] on em at bounding box center [247, 642] width 10 height 10
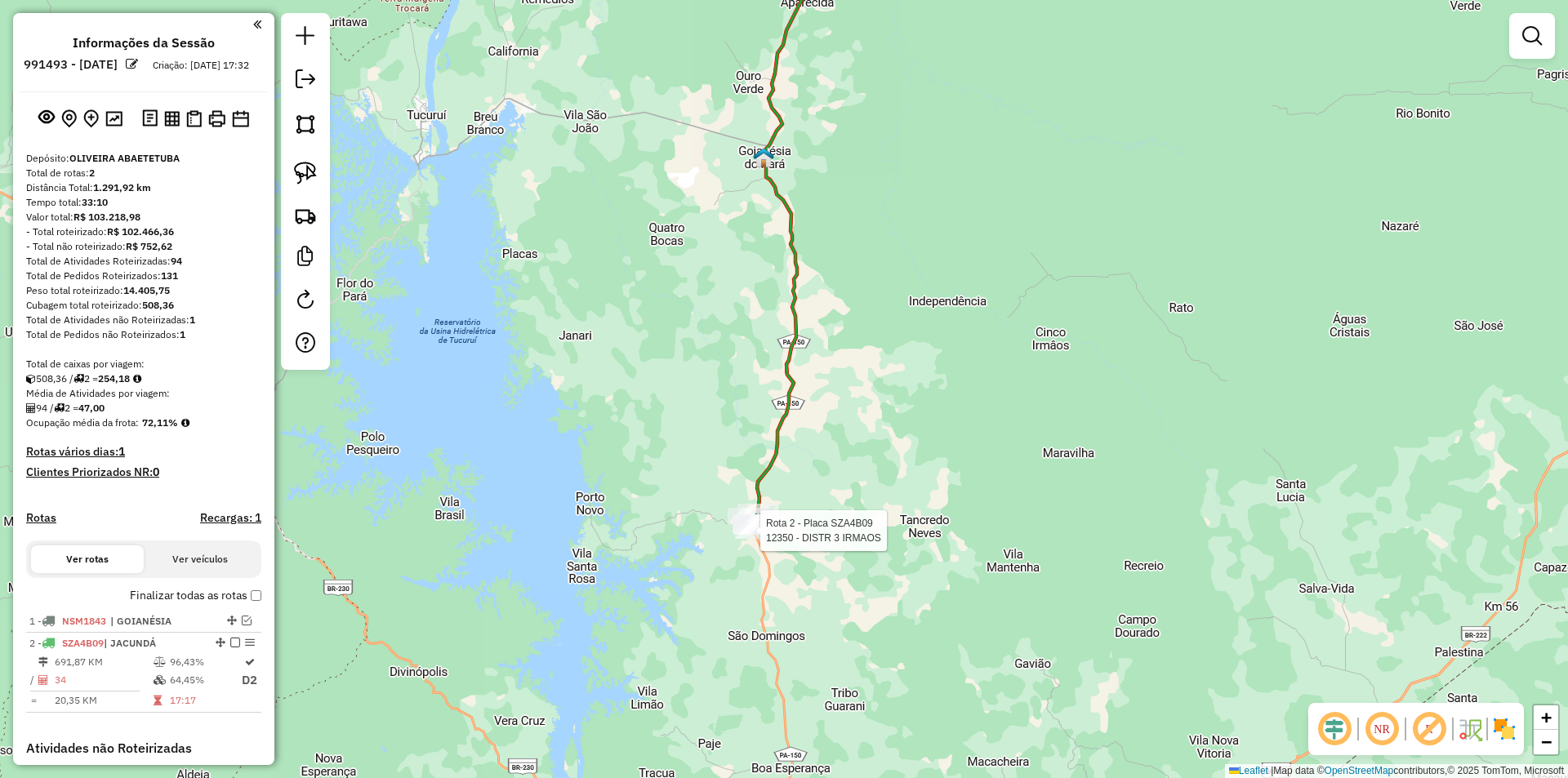
select select "**********"
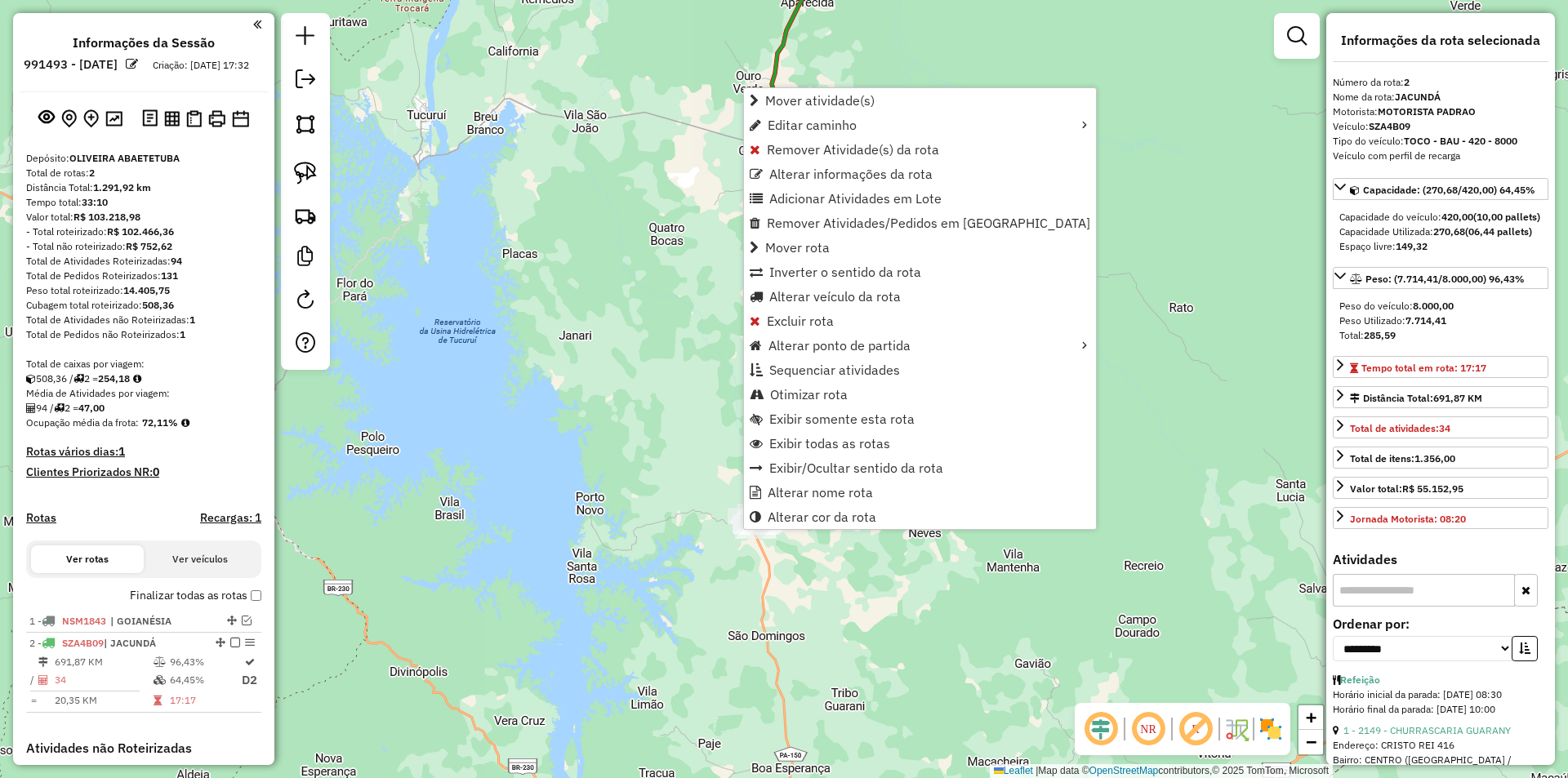
scroll to position [284, 0]
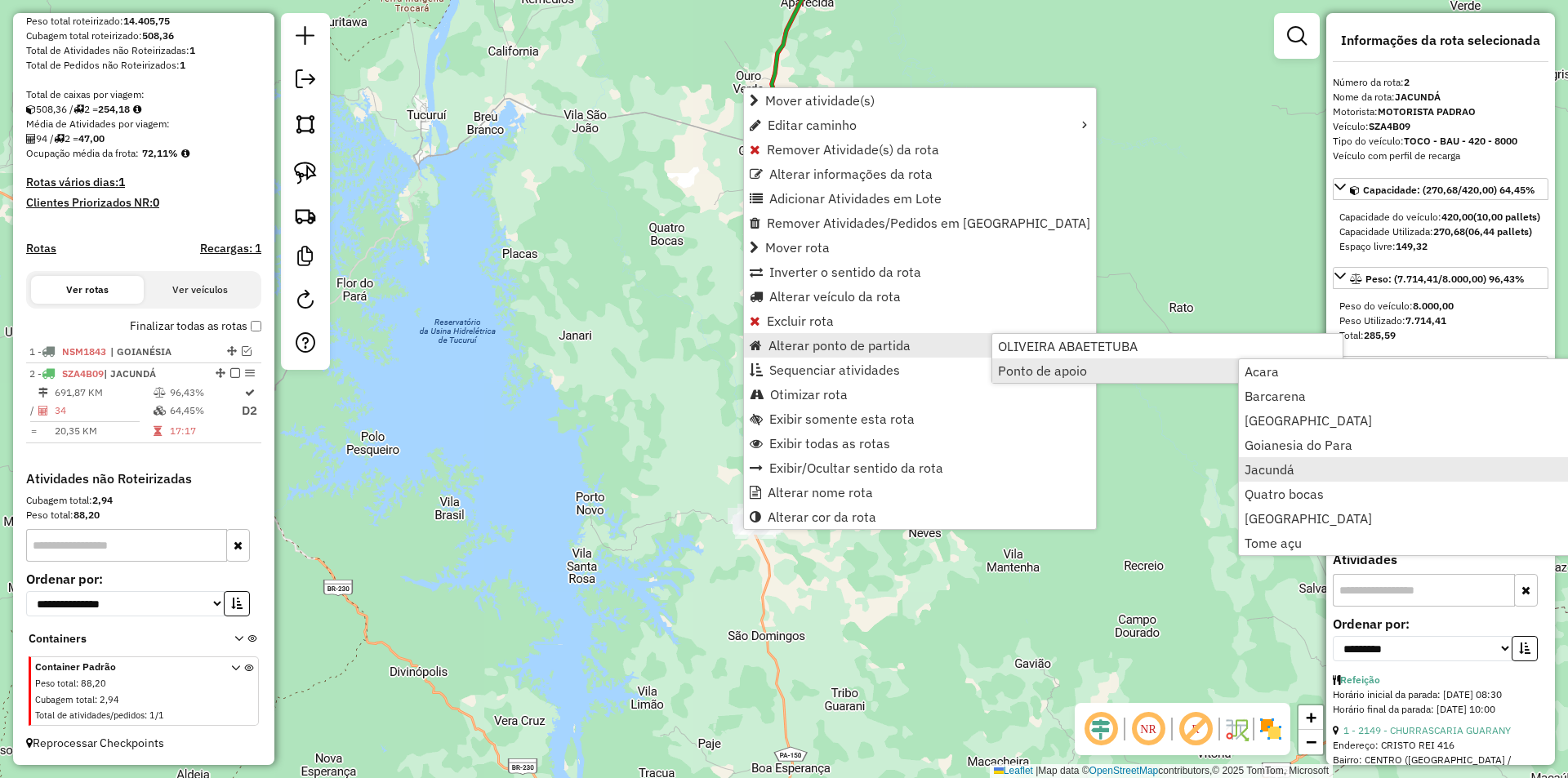
click at [1266, 468] on span "Jacundá" at bounding box center [1270, 469] width 50 height 13
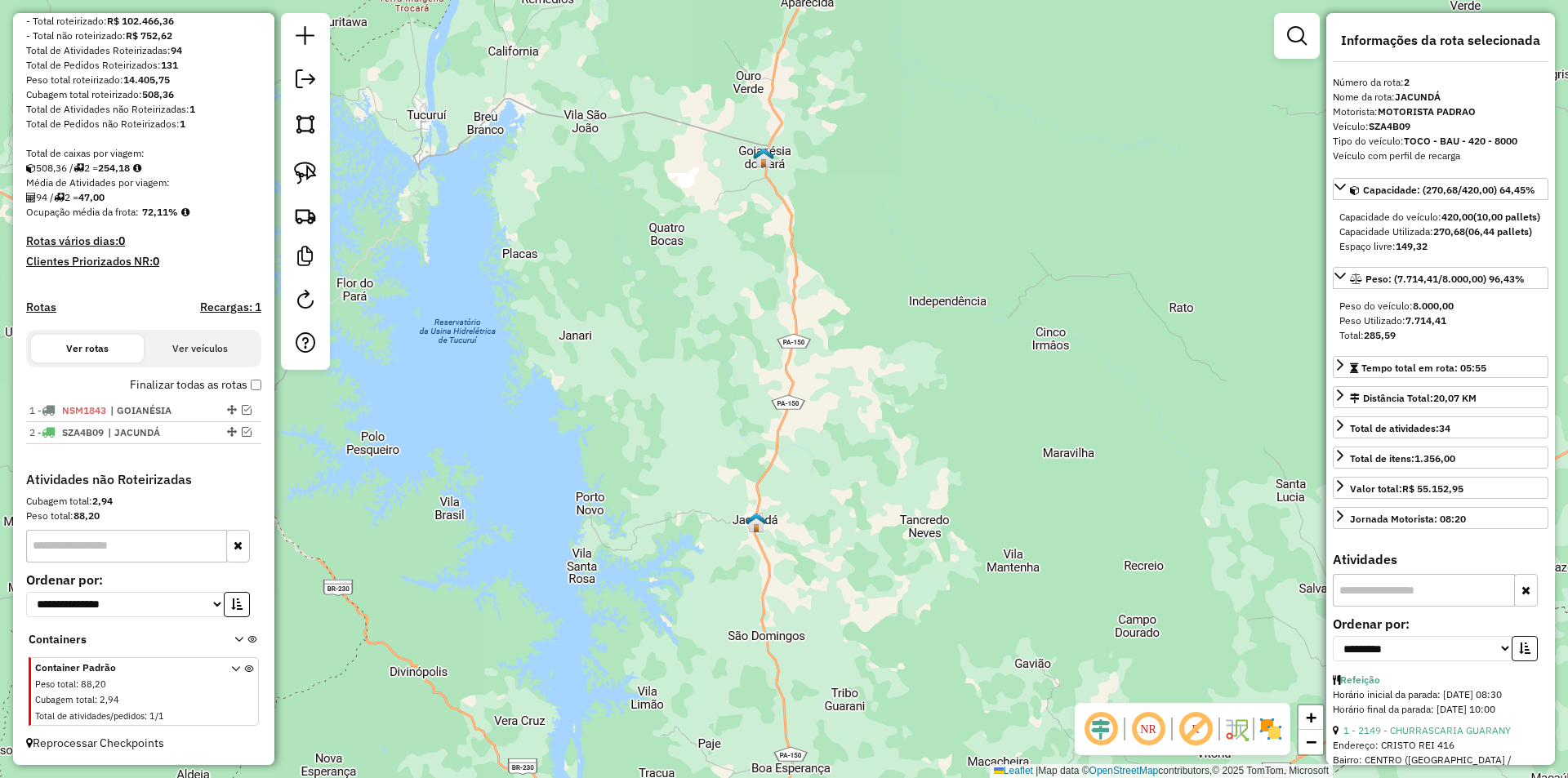
scroll to position [225, 0]
click at [304, 78] on em at bounding box center [305, 79] width 20 height 20
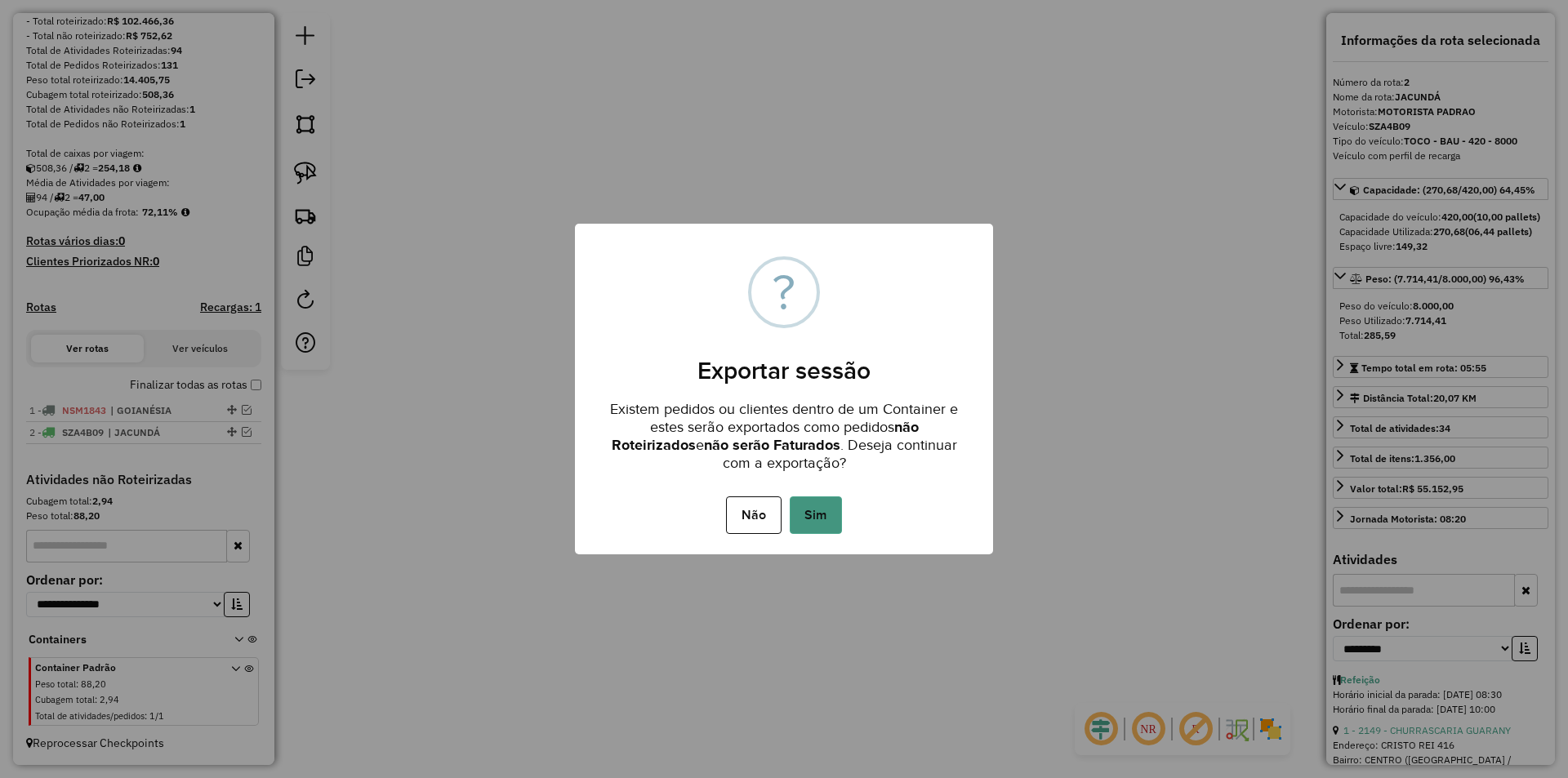
click at [815, 515] on button "Sim" at bounding box center [816, 515] width 52 height 37
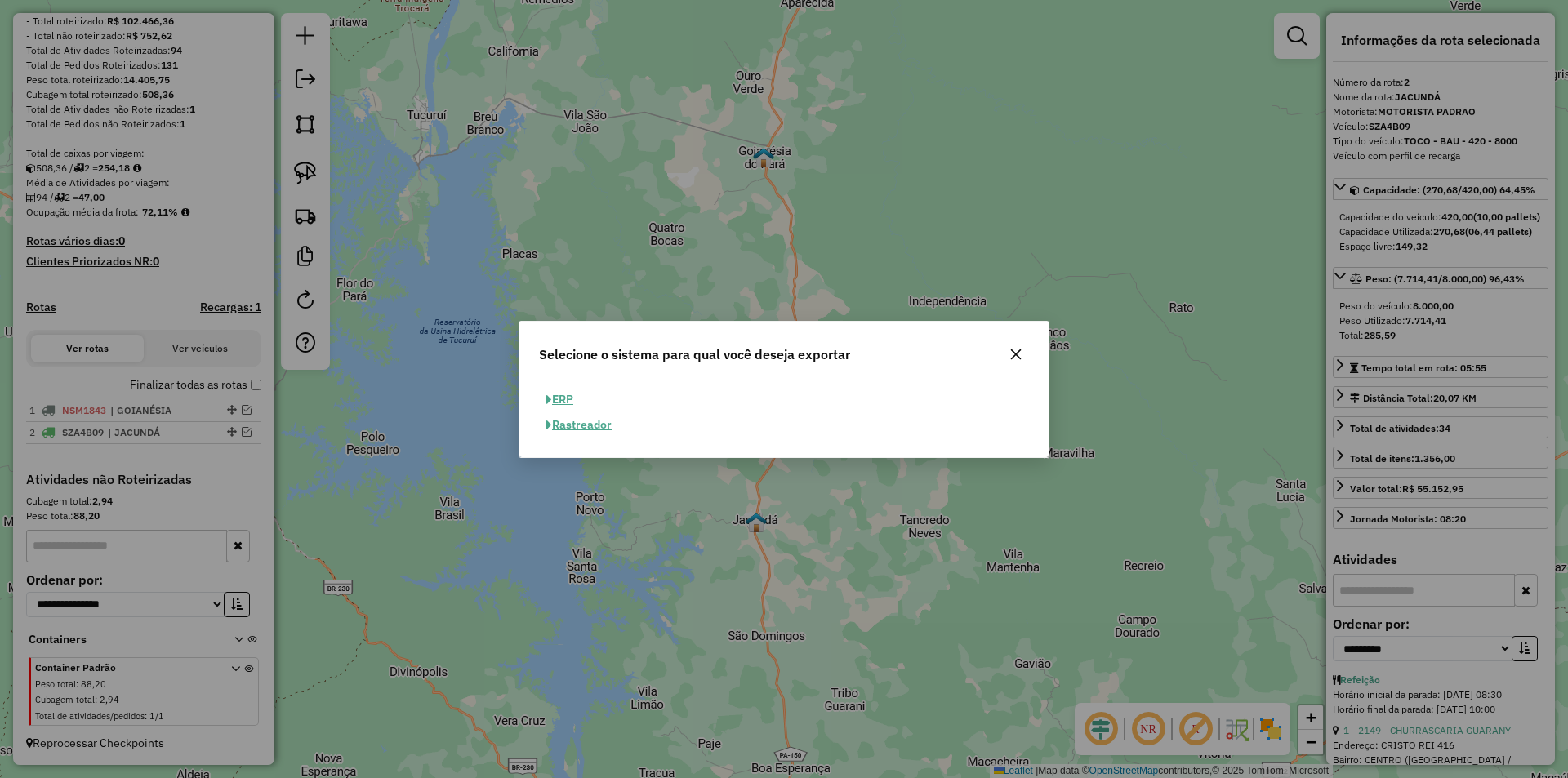
click at [565, 401] on button "ERP" at bounding box center [560, 399] width 42 height 25
select select "**"
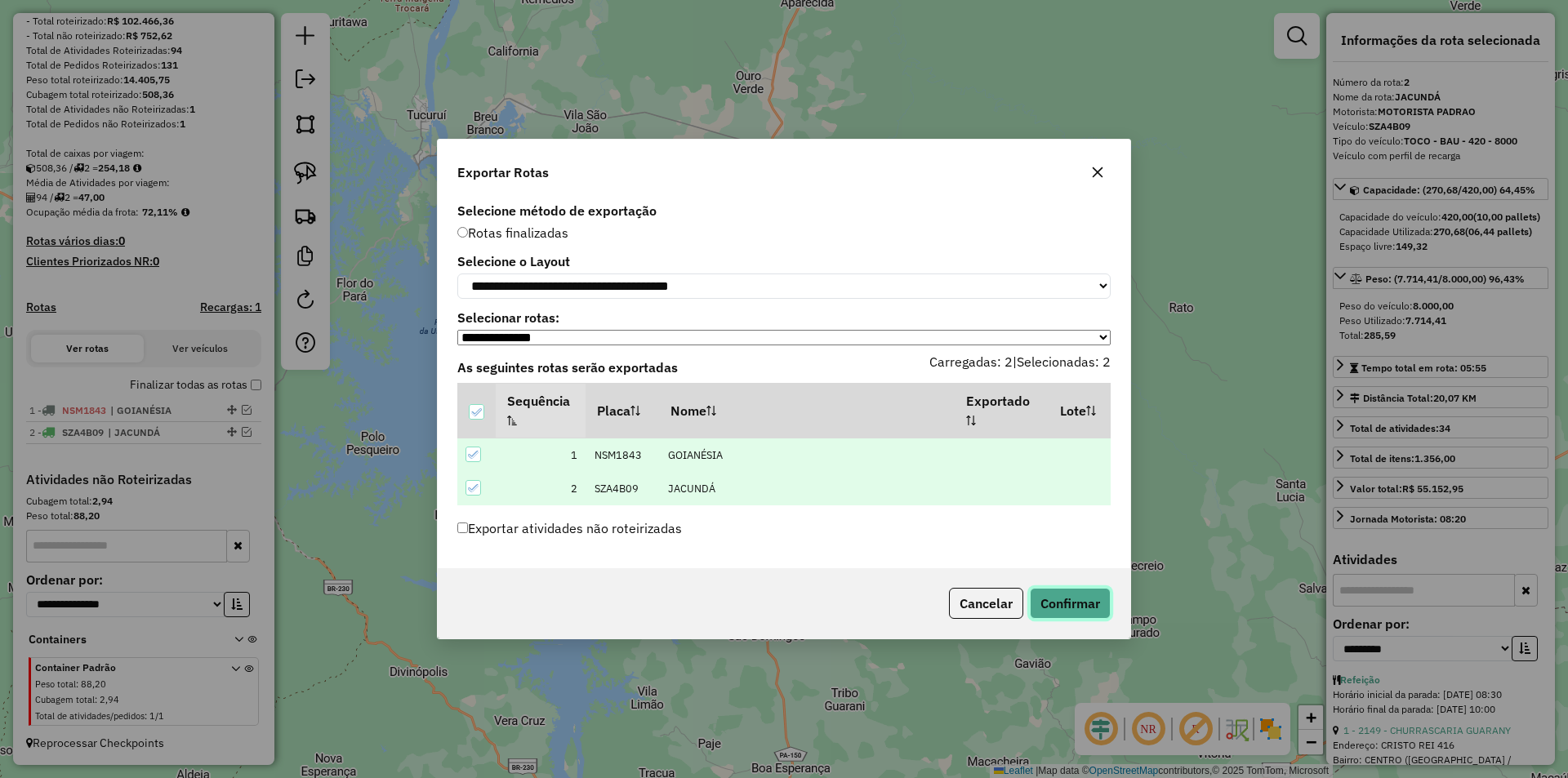
click at [1074, 604] on button "Confirmar" at bounding box center [1070, 603] width 81 height 31
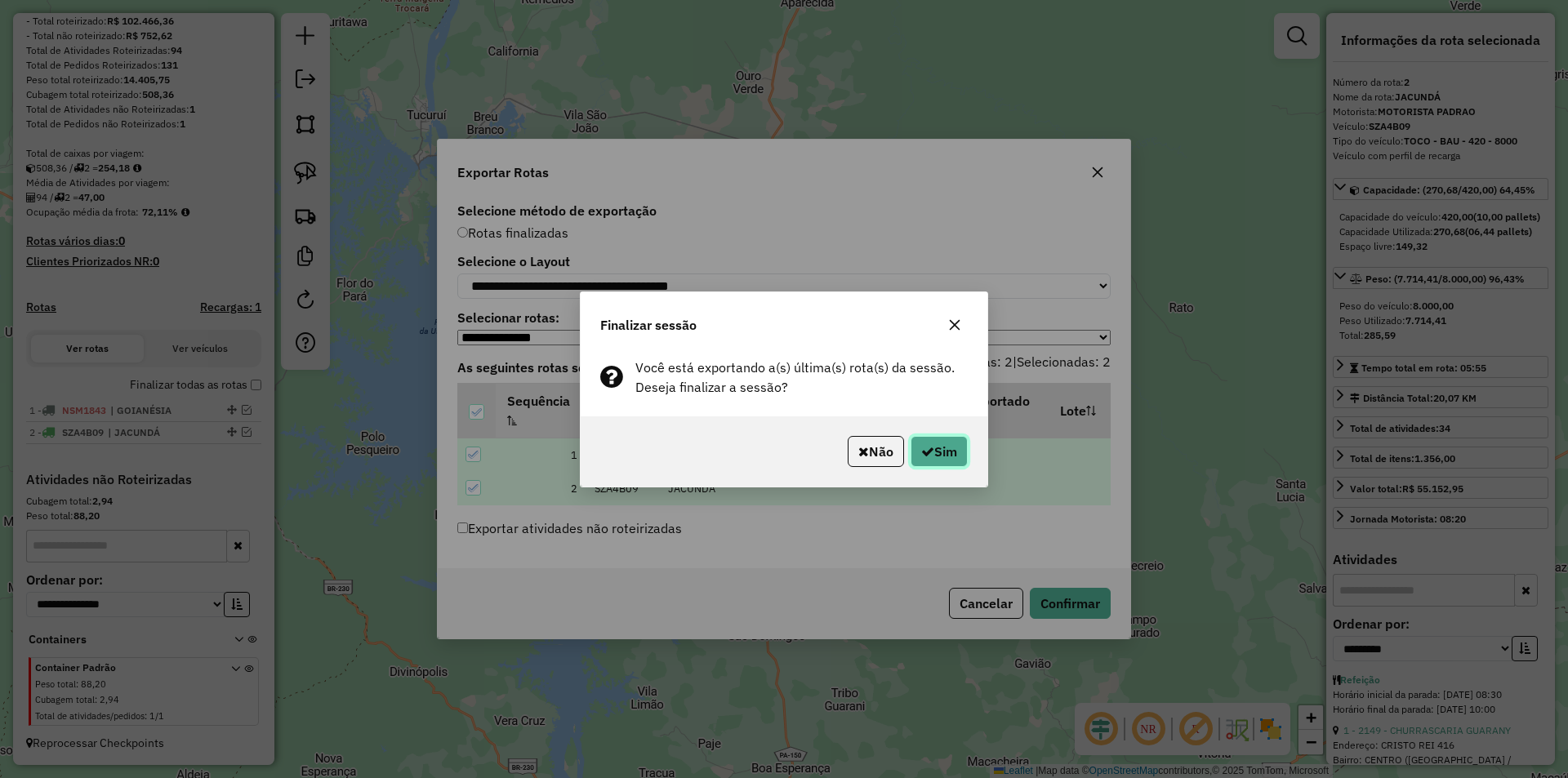
click at [953, 452] on button "Sim" at bounding box center [939, 450] width 57 height 31
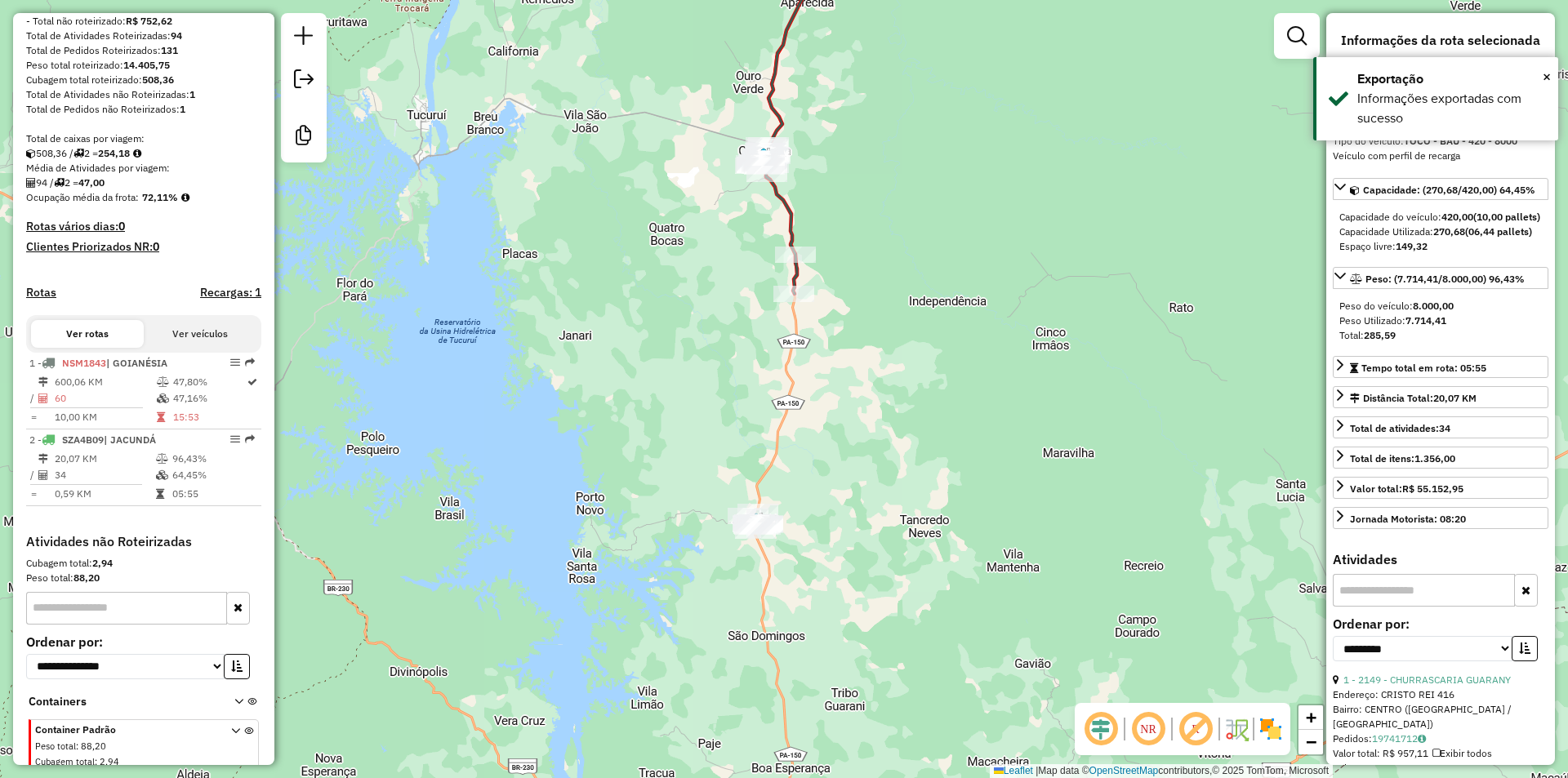
scroll to position [309, 0]
